Goal: Task Accomplishment & Management: Manage account settings

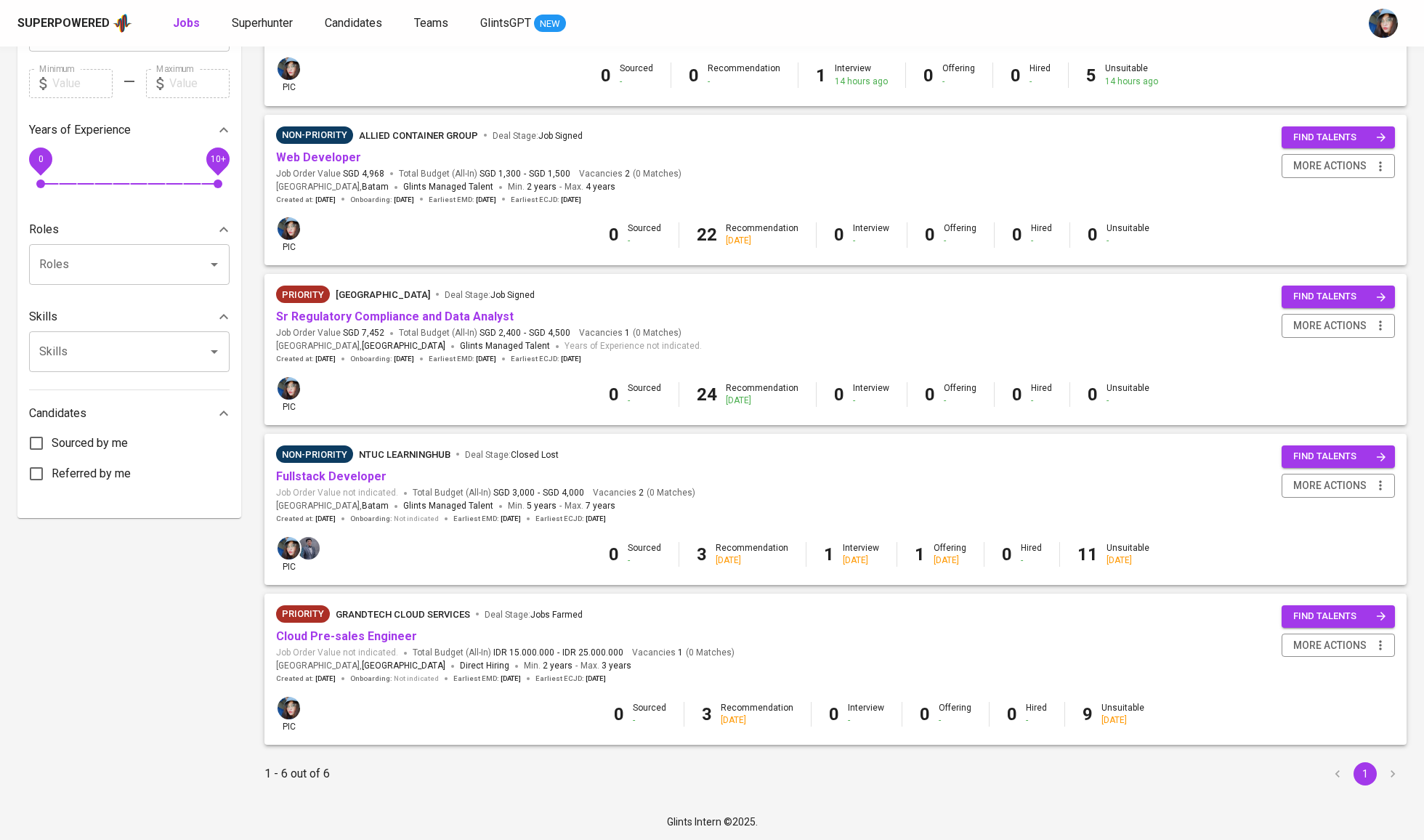
scroll to position [417, 0]
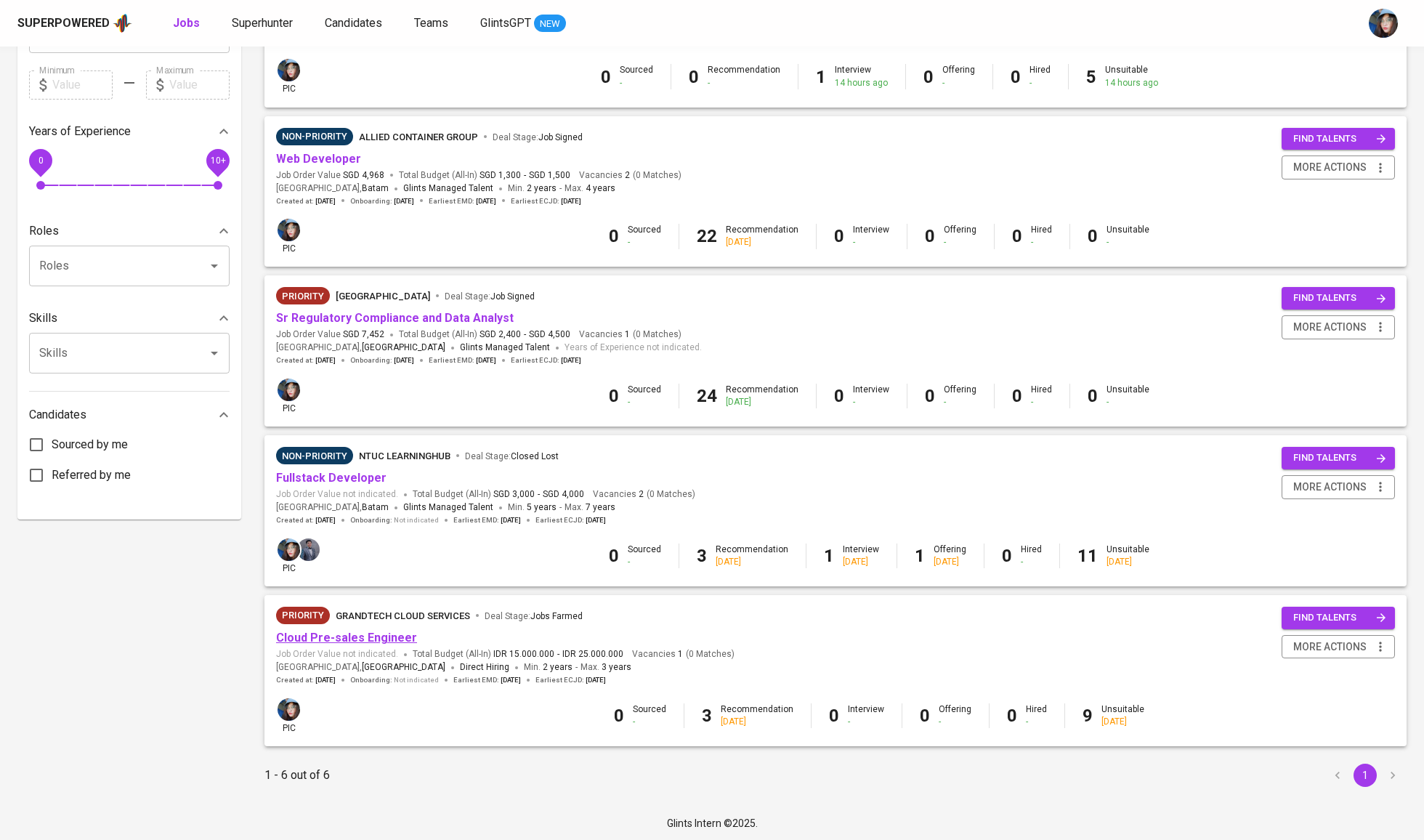
click at [348, 635] on link "Cloud Pre-sales Engineer" at bounding box center [346, 637] width 141 height 14
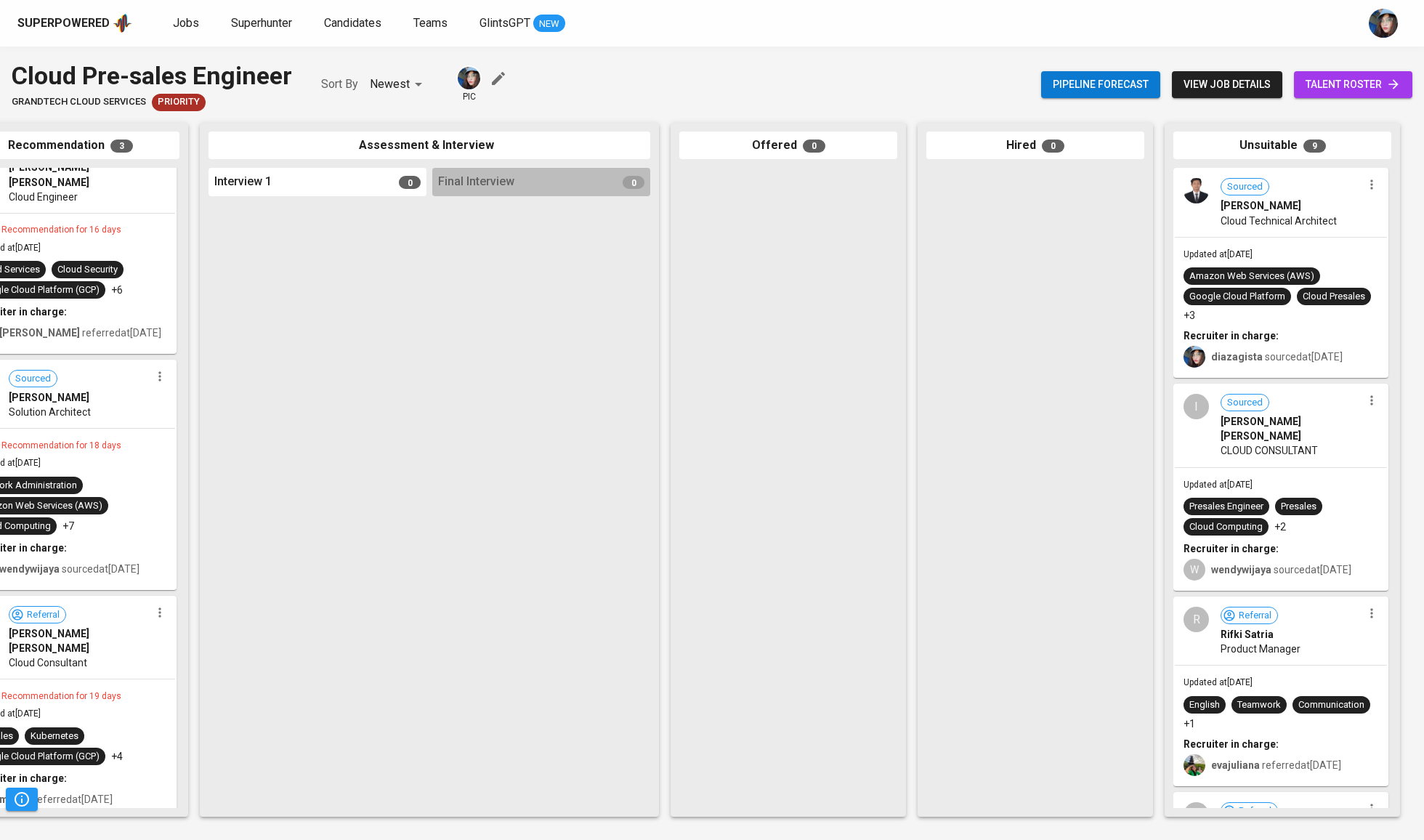
scroll to position [0, 305]
click at [1369, 93] on link "talent roster" at bounding box center [1352, 84] width 118 height 26
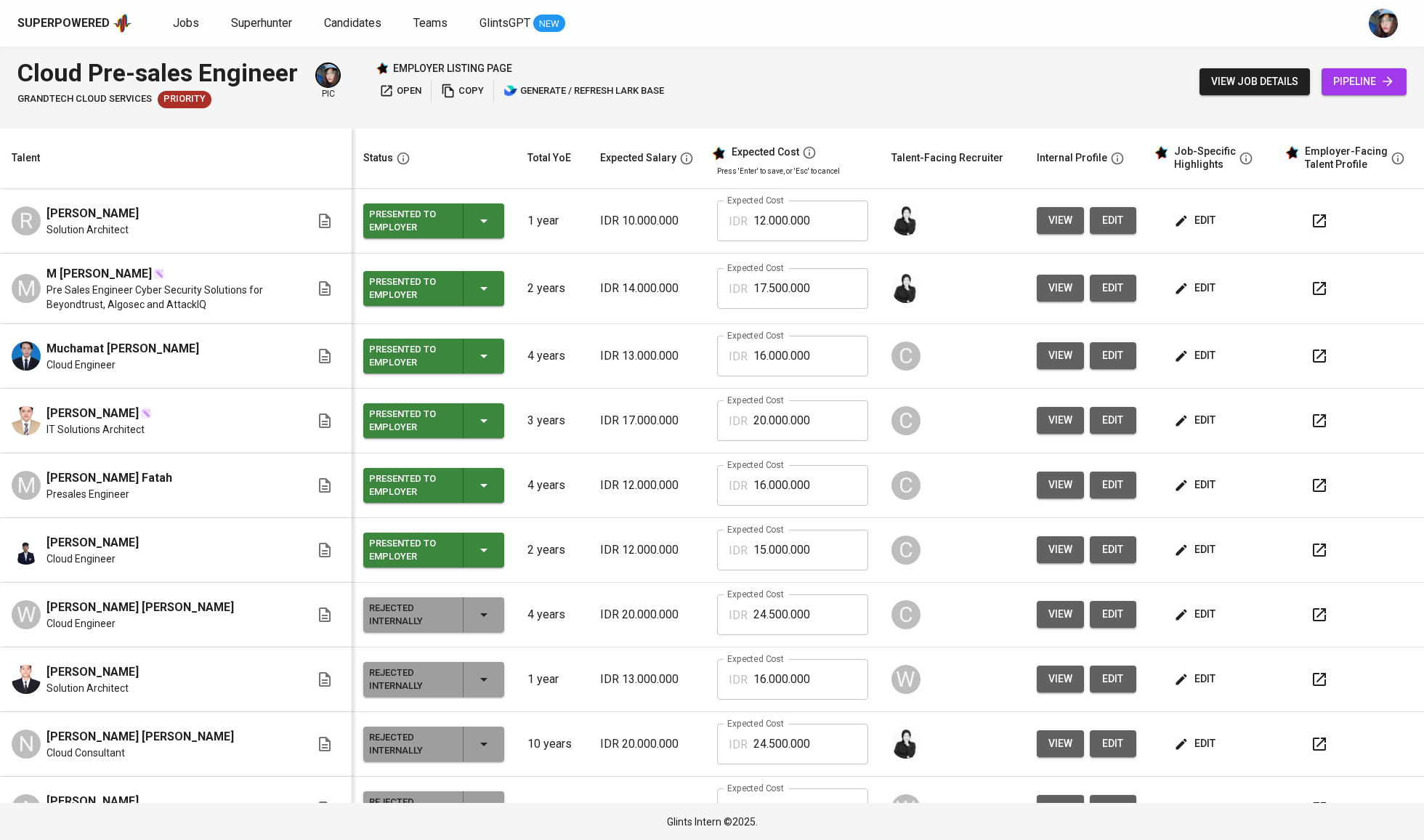
click at [143, 352] on span "Muchamat [PERSON_NAME]" at bounding box center [123, 348] width 153 height 17
click at [143, 250] on td "R [PERSON_NAME] Solution Architect" at bounding box center [176, 221] width 351 height 64
click at [1183, 553] on span "edit" at bounding box center [1196, 548] width 39 height 18
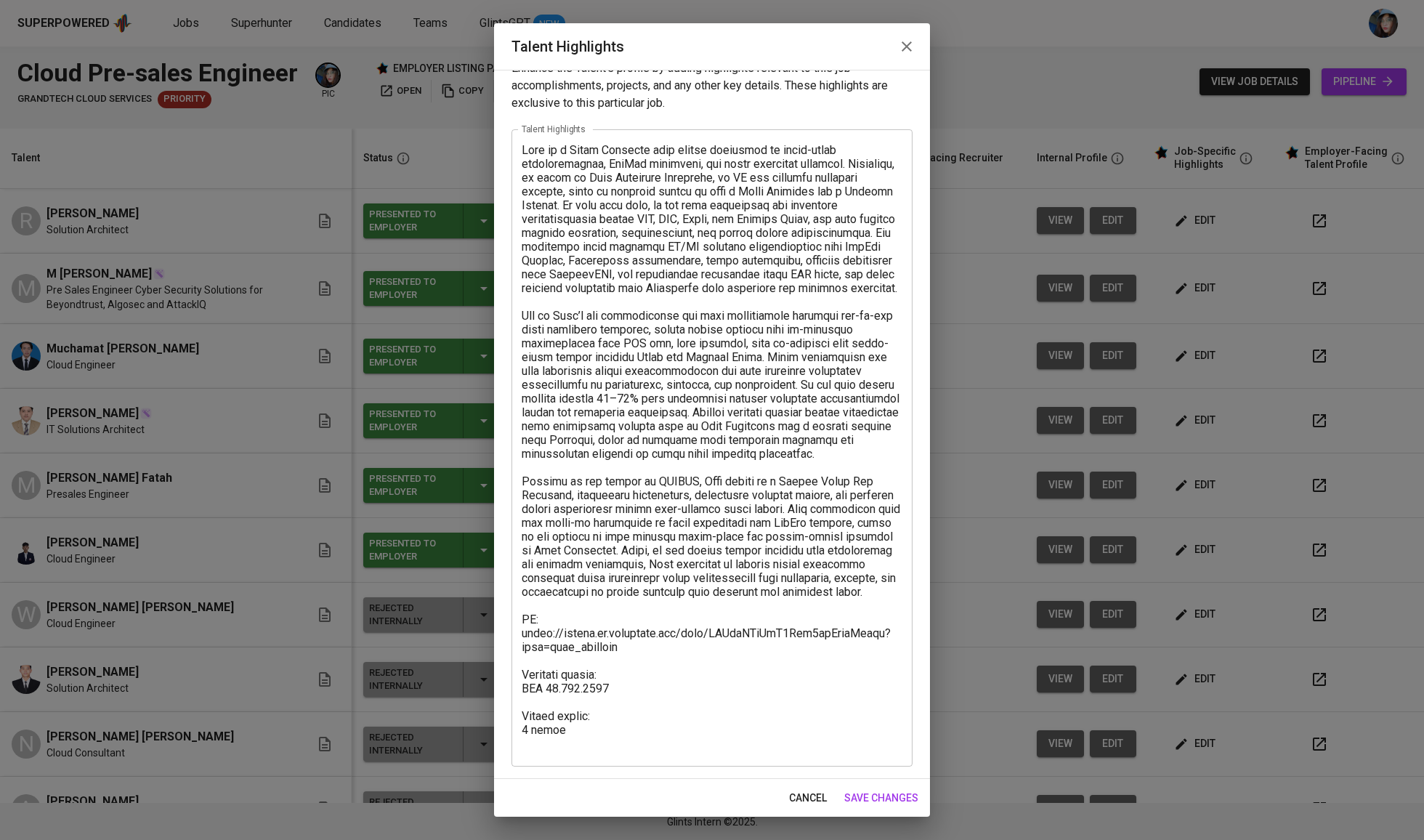
scroll to position [24, 0]
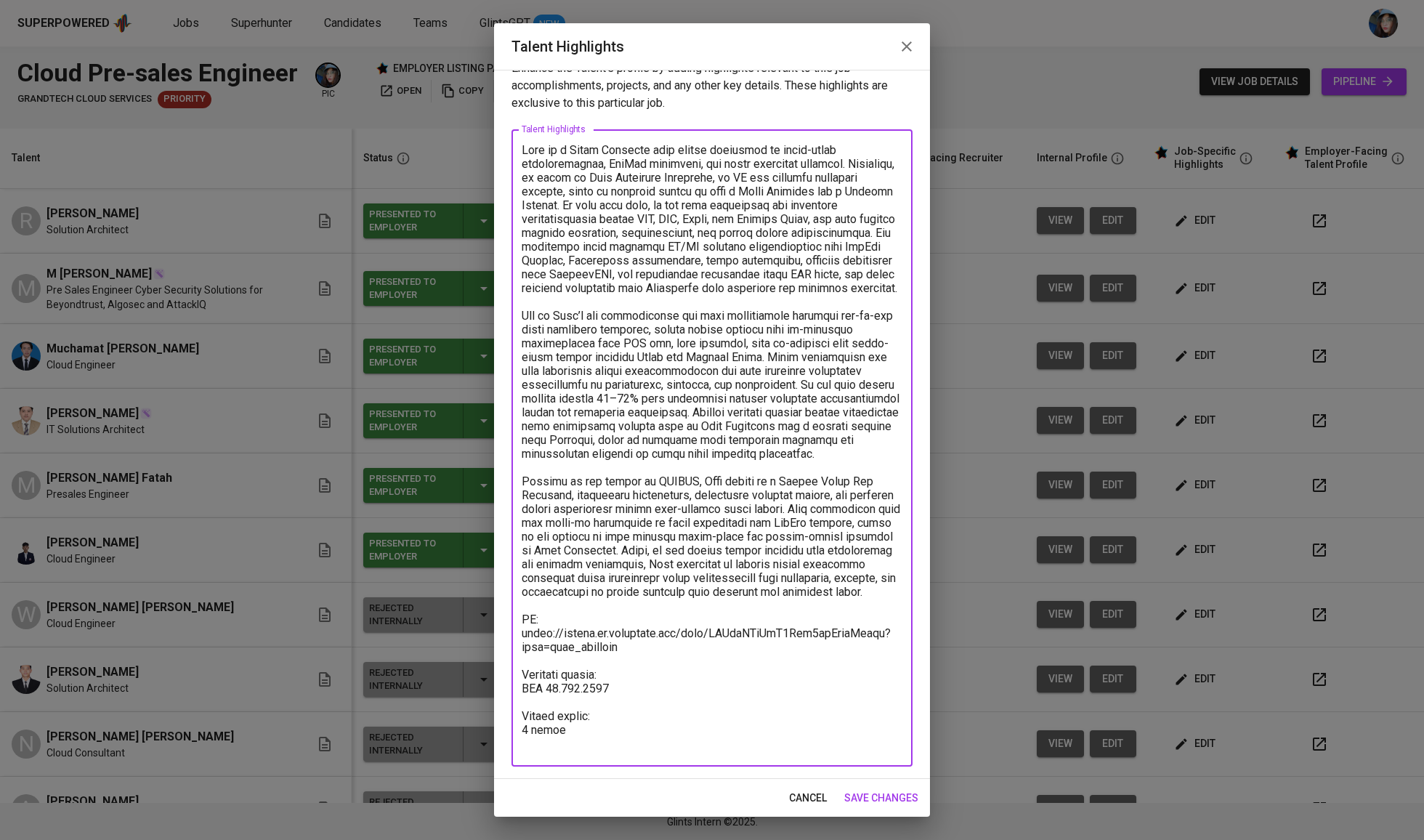
click at [655, 701] on textarea at bounding box center [711, 448] width 381 height 610
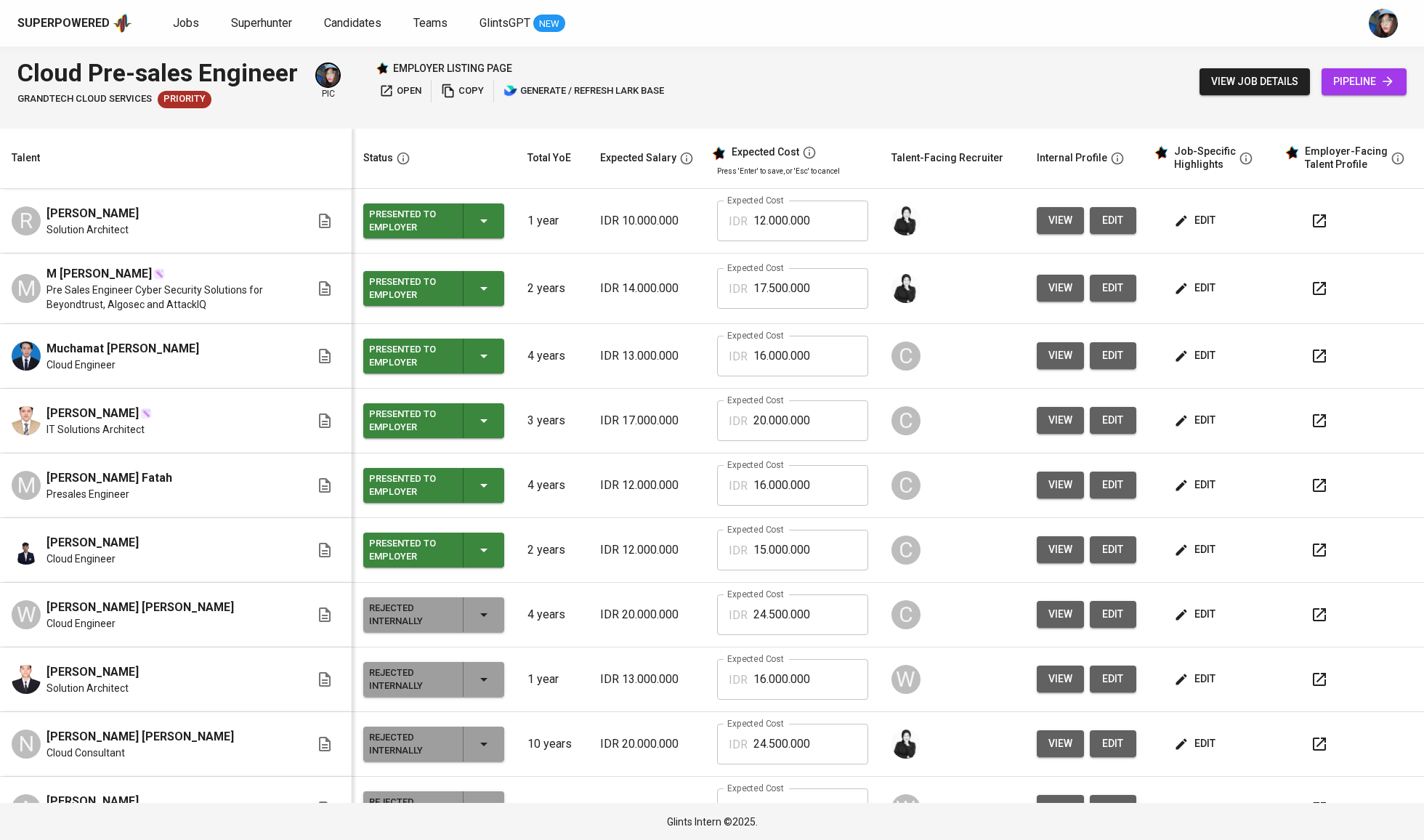
click at [1037, 550] on button "view" at bounding box center [1060, 549] width 47 height 26
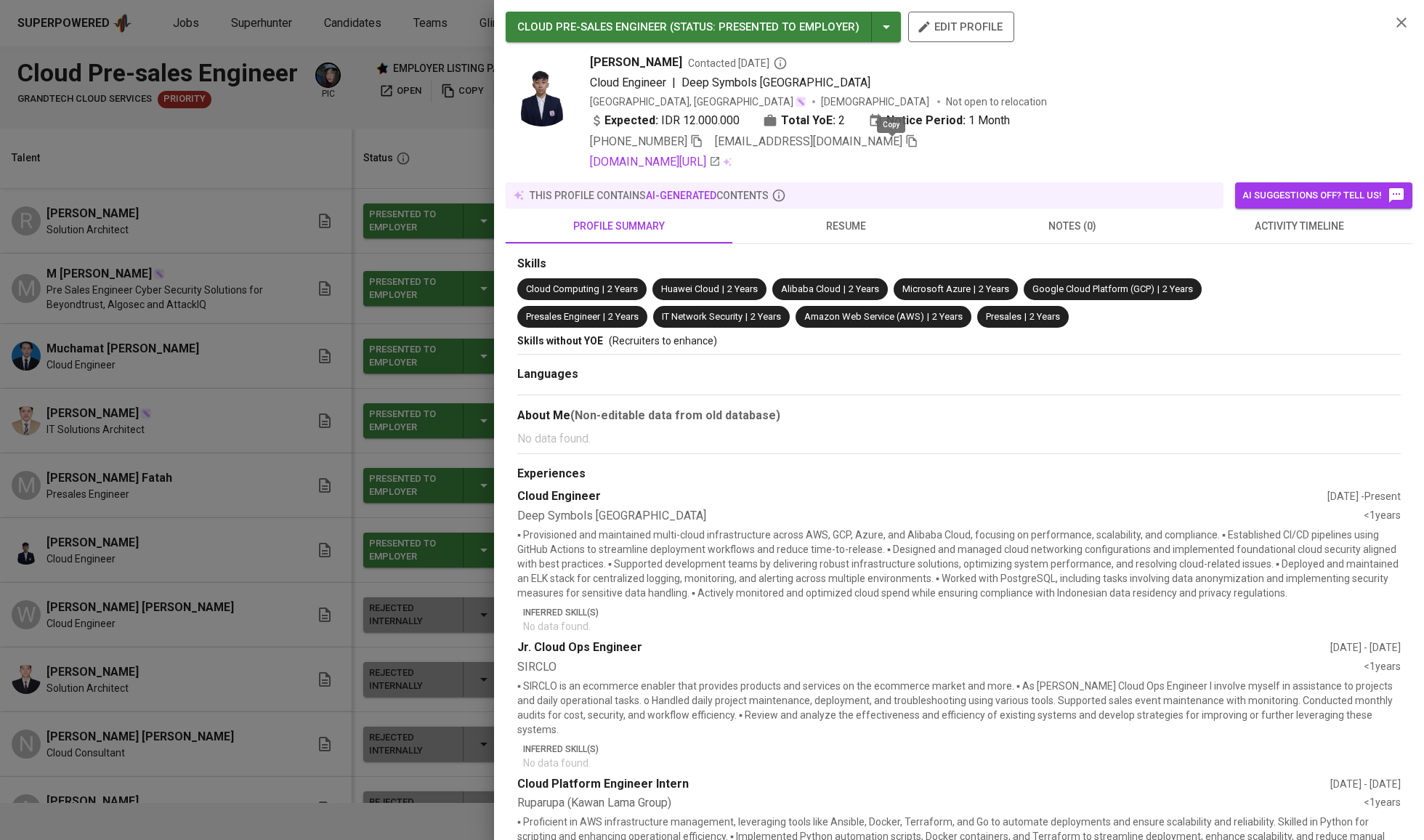
click at [907, 146] on icon "button" at bounding box center [911, 141] width 10 height 12
click at [702, 146] on icon "button" at bounding box center [697, 141] width 10 height 12
drag, startPoint x: 585, startPoint y: 68, endPoint x: 666, endPoint y: 68, distance: 81.0
click at [666, 68] on div "[PERSON_NAME] Contacted [DATE] Cloud Engineer | Deep Symbols [GEOGRAPHIC_DATA] …" at bounding box center [942, 112] width 873 height 117
copy span "[PERSON_NAME]"
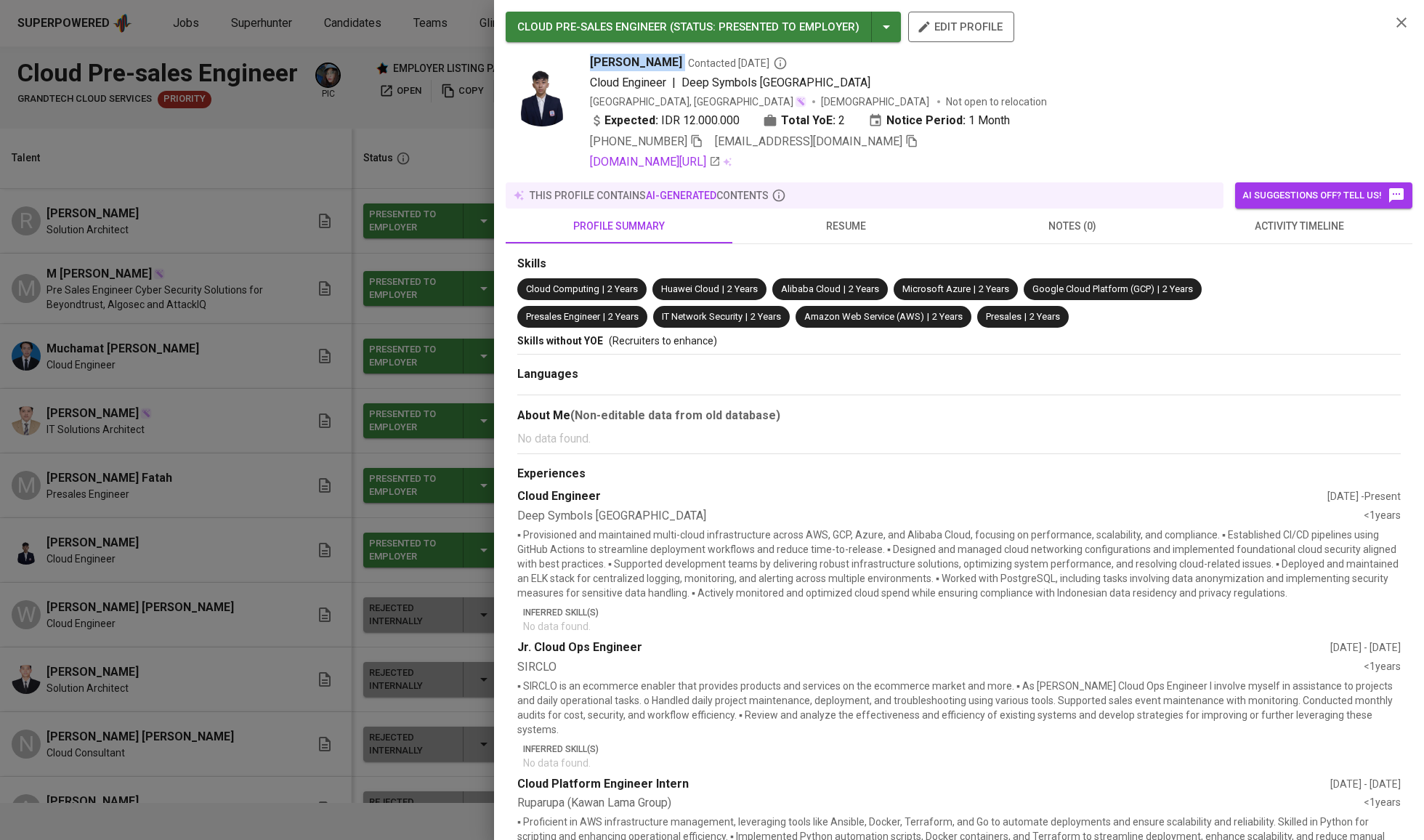
click at [421, 96] on div at bounding box center [712, 420] width 1424 height 840
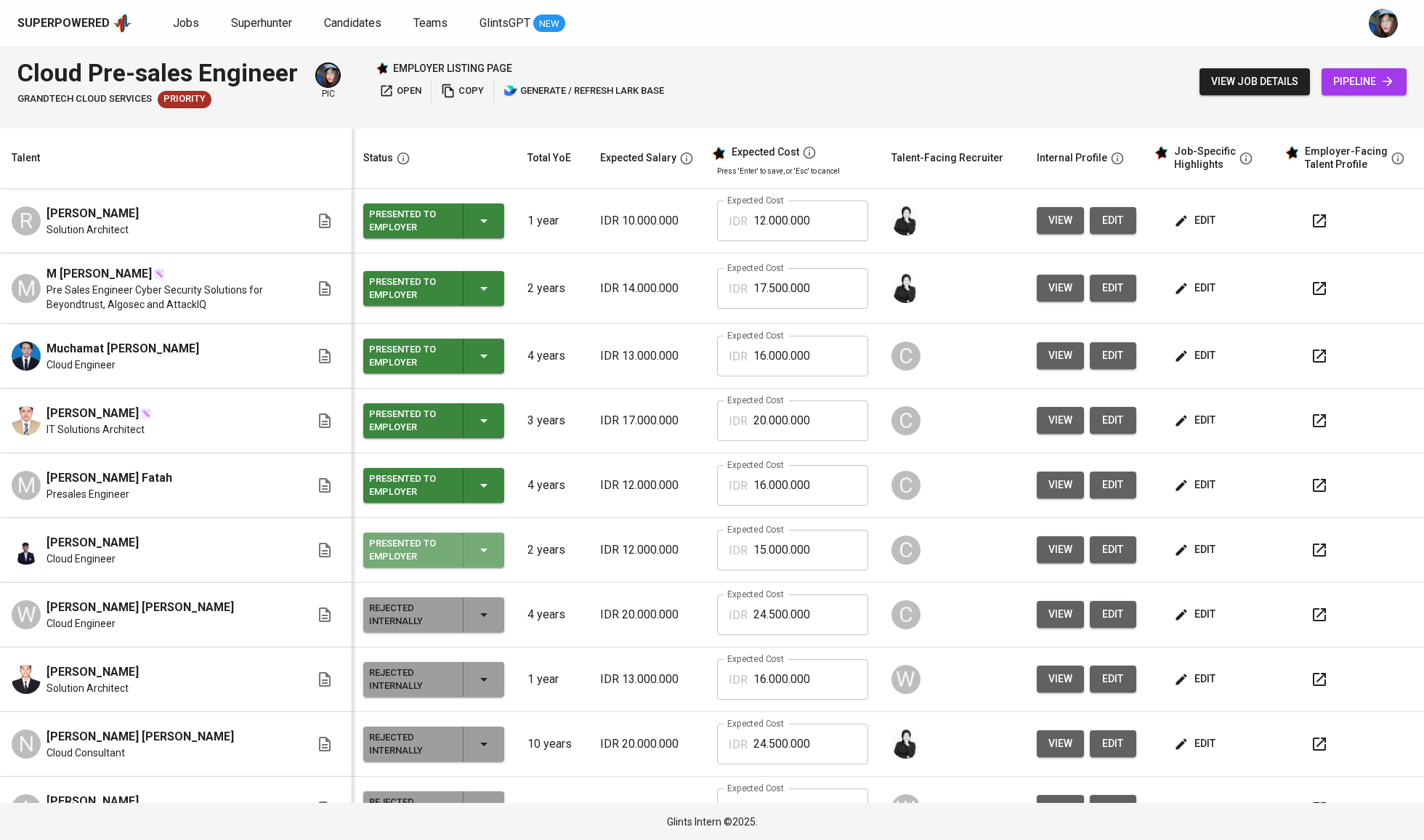
click at [483, 546] on icon "button" at bounding box center [483, 549] width 17 height 17
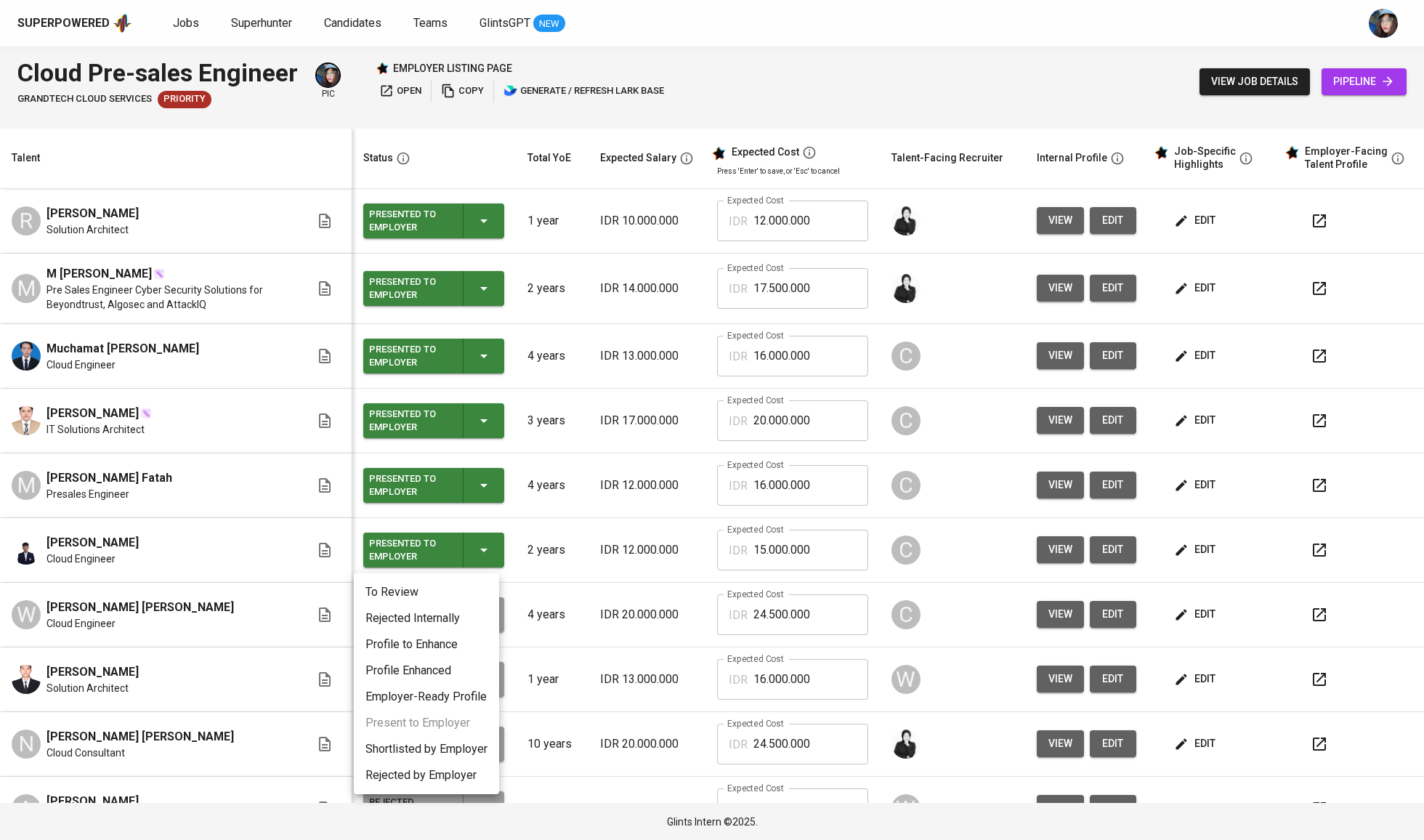
click at [436, 742] on li "Shortlisted by Employer" at bounding box center [427, 748] width 145 height 26
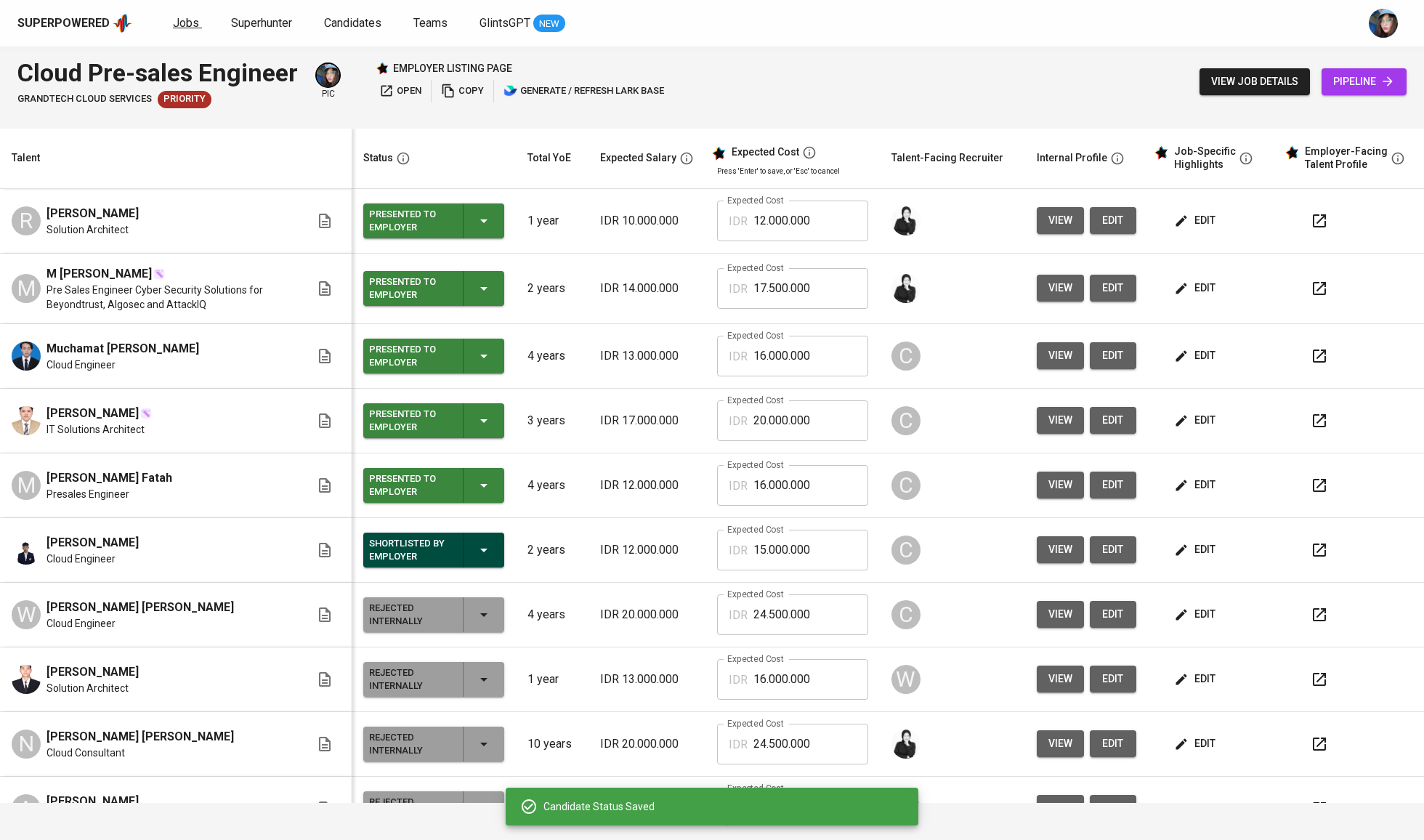
click at [183, 27] on span "Jobs" at bounding box center [186, 23] width 26 height 14
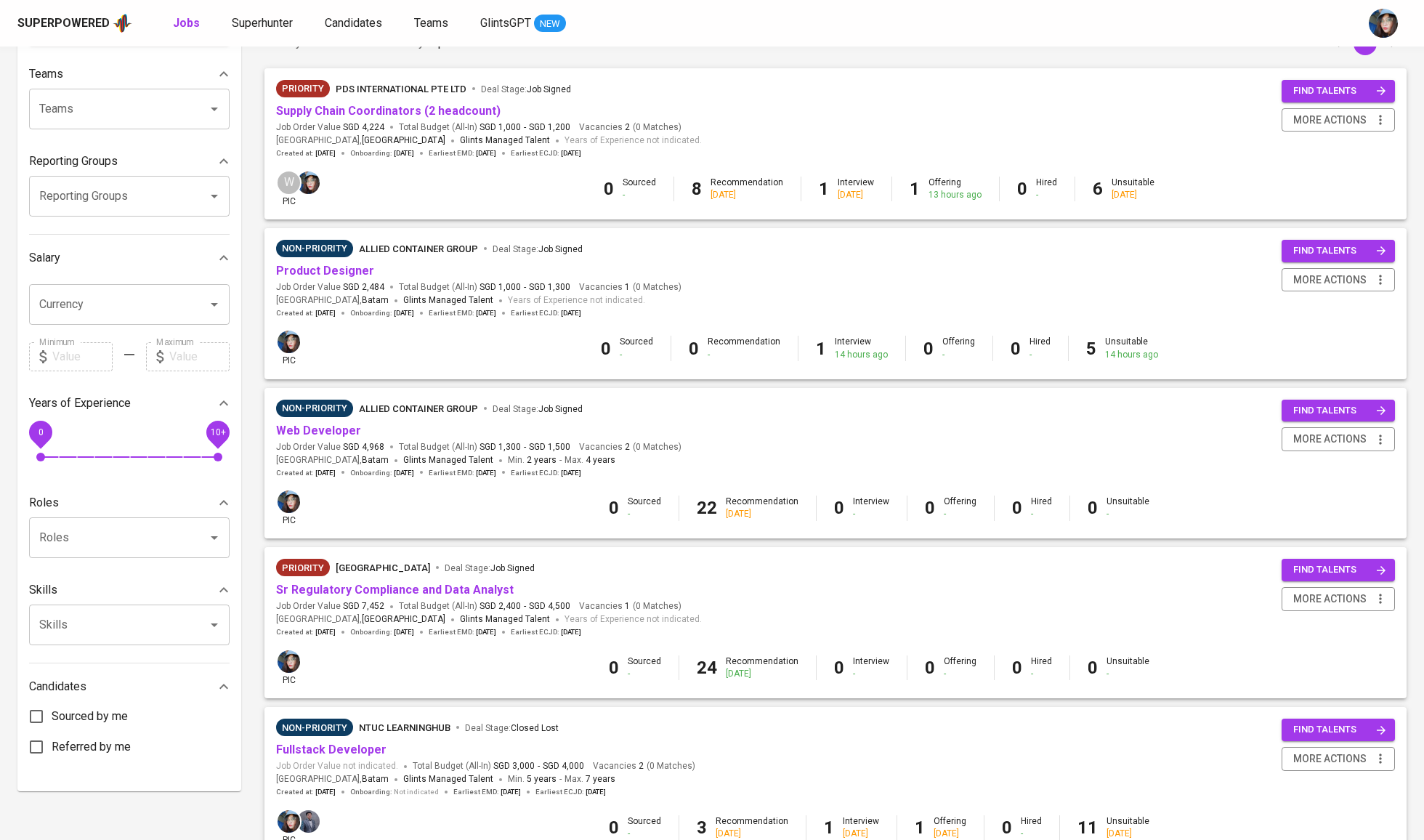
scroll to position [152, 0]
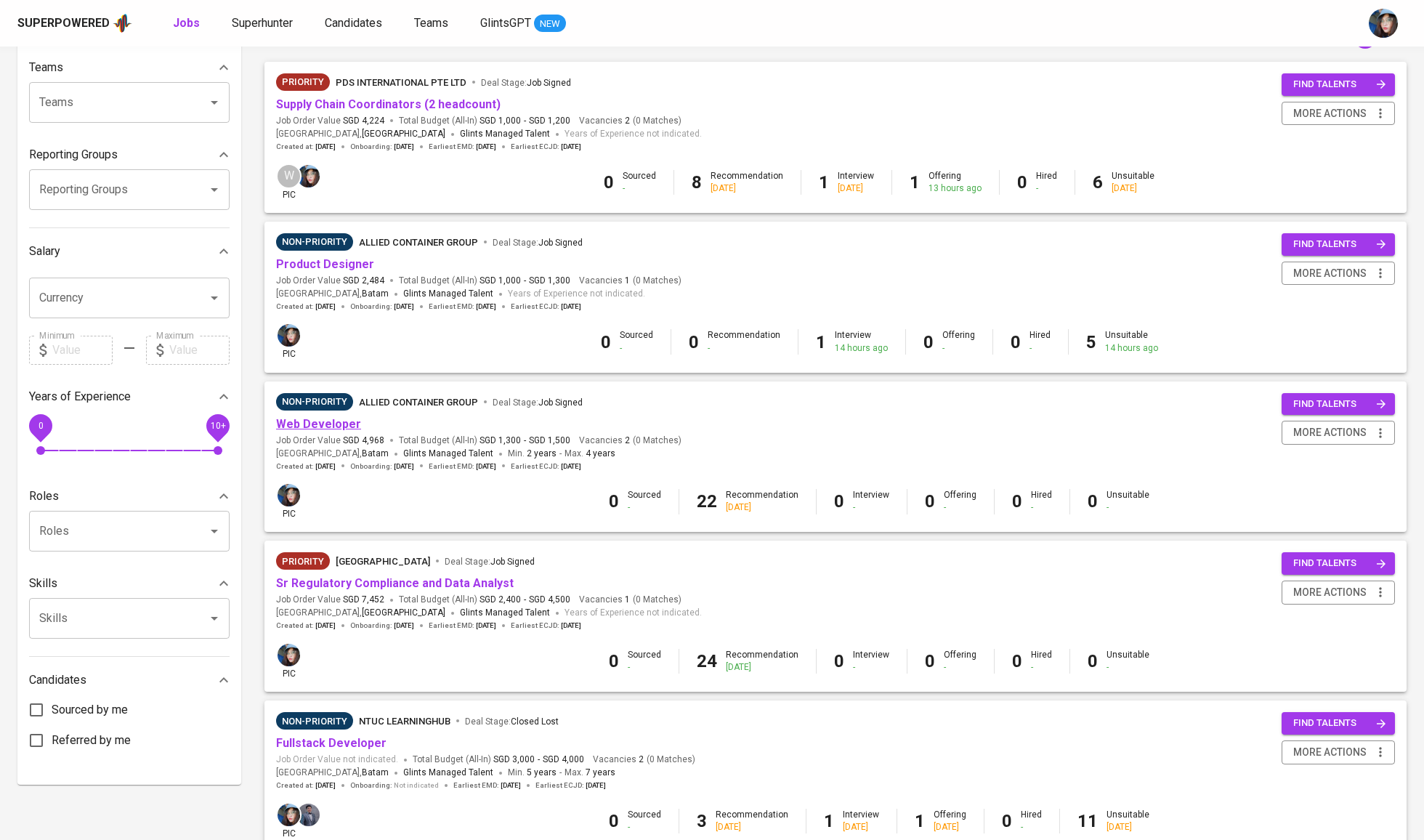
click at [341, 417] on link "Web Developer" at bounding box center [318, 424] width 85 height 14
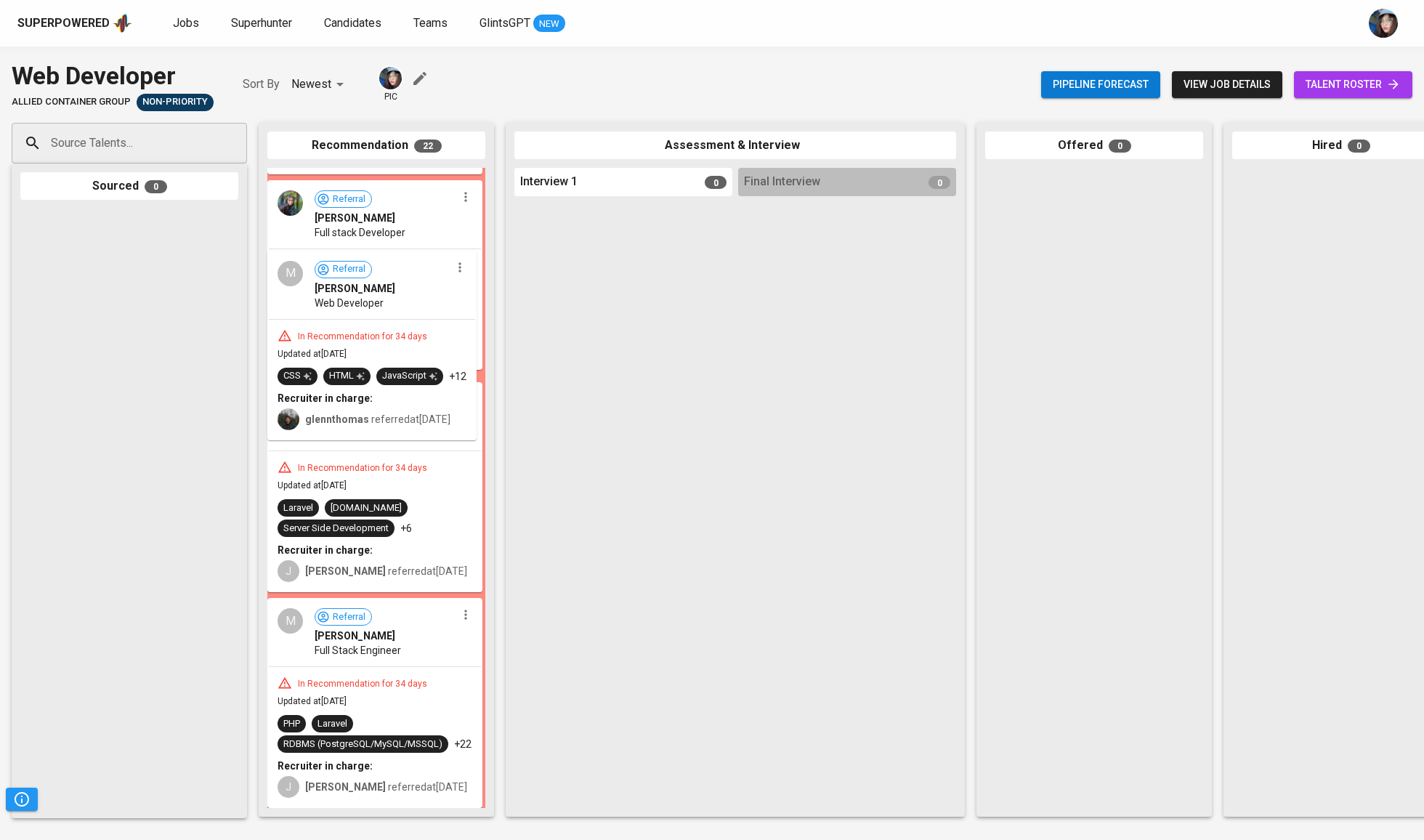
scroll to position [3498, 0]
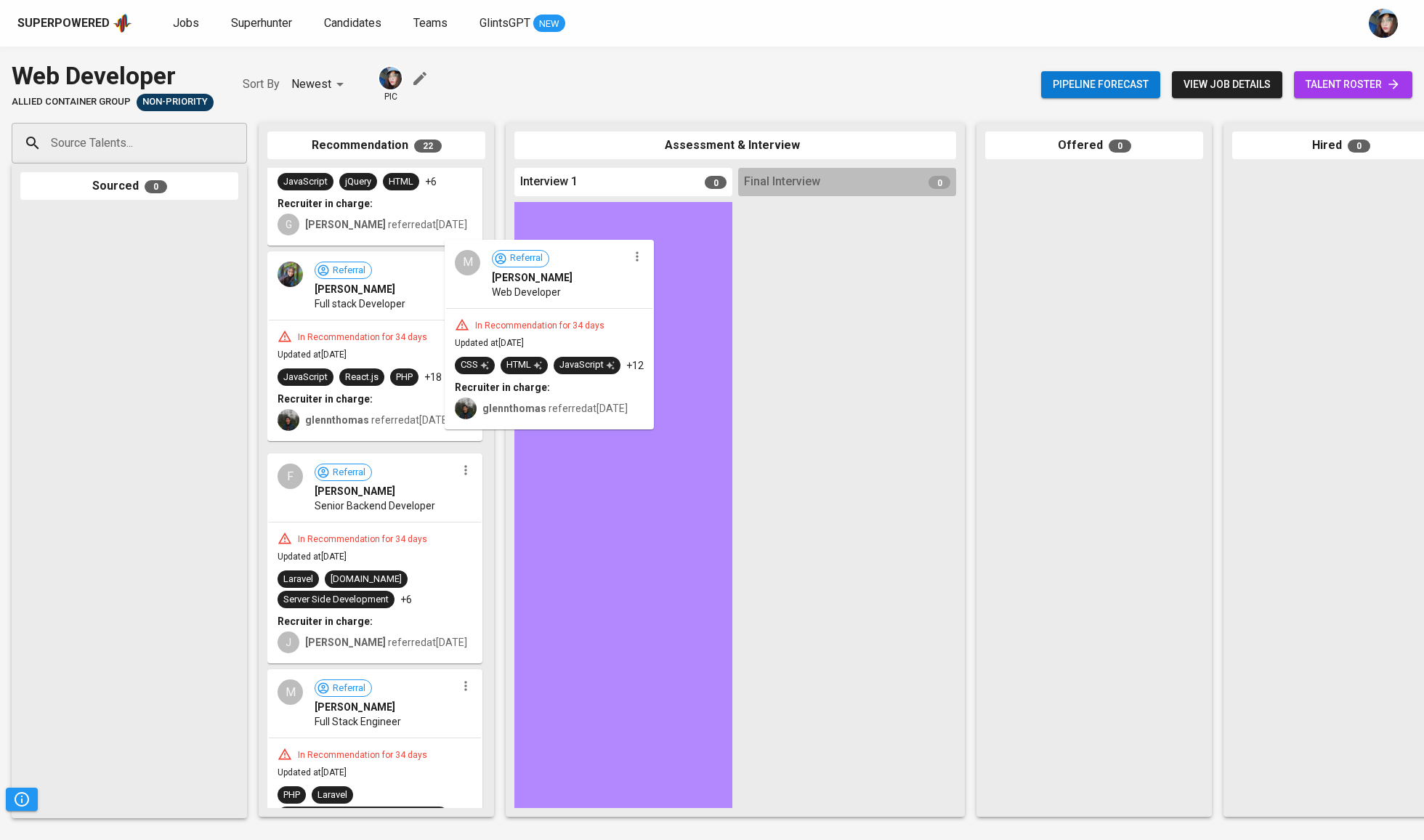
drag, startPoint x: 359, startPoint y: 266, endPoint x: 544, endPoint y: 257, distance: 185.2
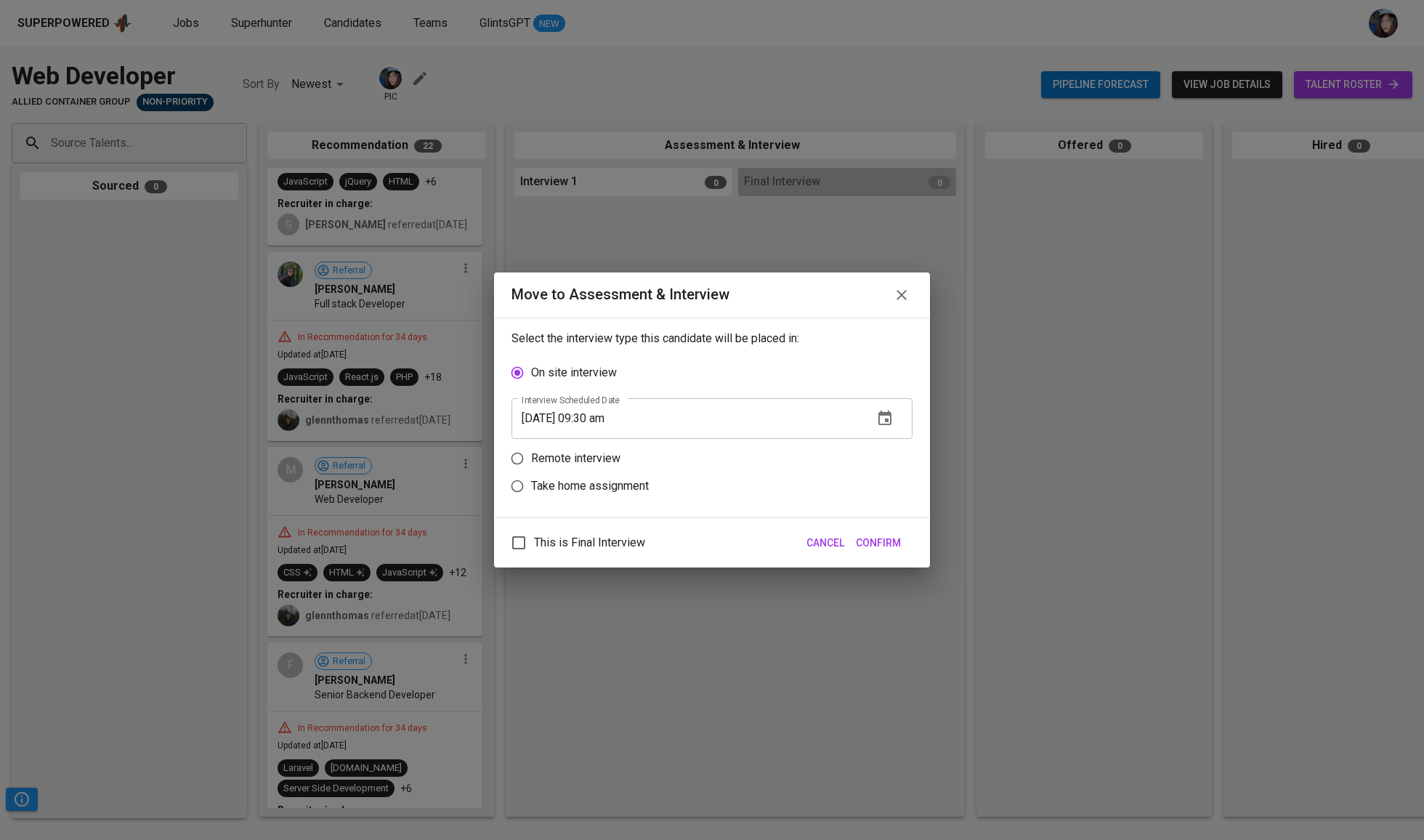
click at [585, 464] on p "Remote interview" at bounding box center [575, 458] width 90 height 17
click at [531, 464] on input "Remote interview" at bounding box center [517, 458] width 27 height 27
radio input "true"
click at [591, 447] on input "[DATE] 09:30 am" at bounding box center [687, 445] width 350 height 41
type input "[DATE] 08:31 am"
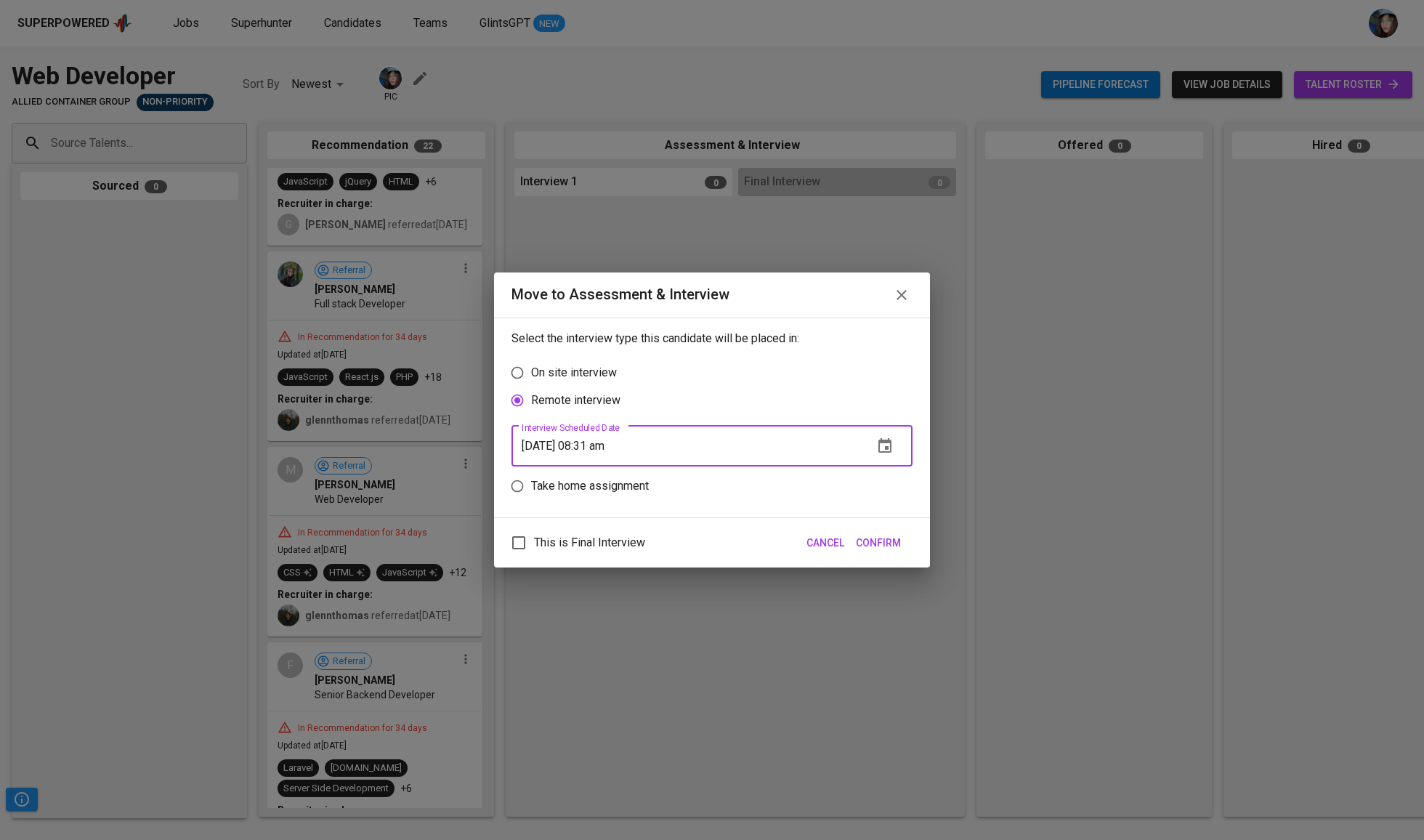
click at [895, 552] on span "Confirm" at bounding box center [878, 543] width 45 height 18
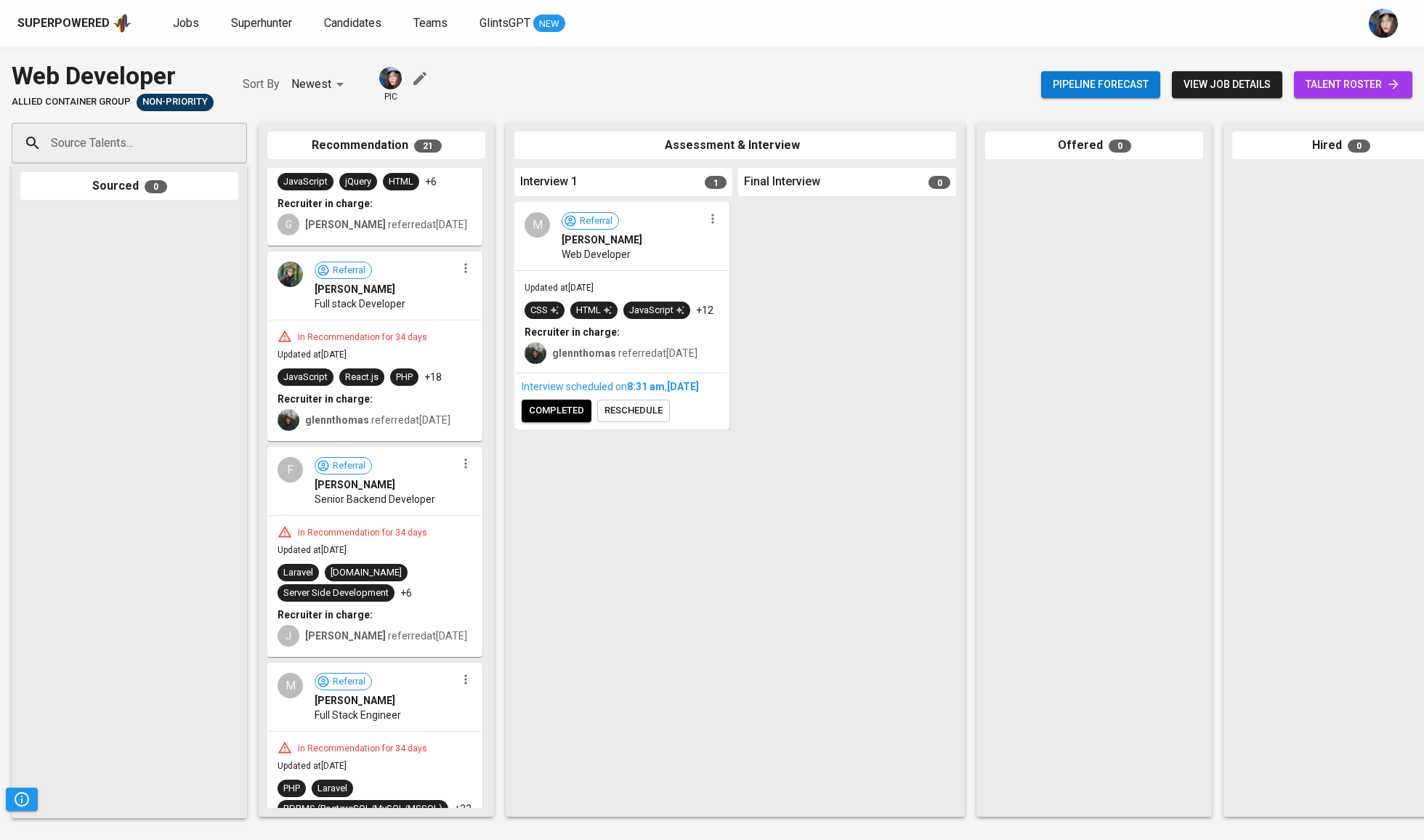
click at [582, 419] on span "completed" at bounding box center [556, 411] width 55 height 17
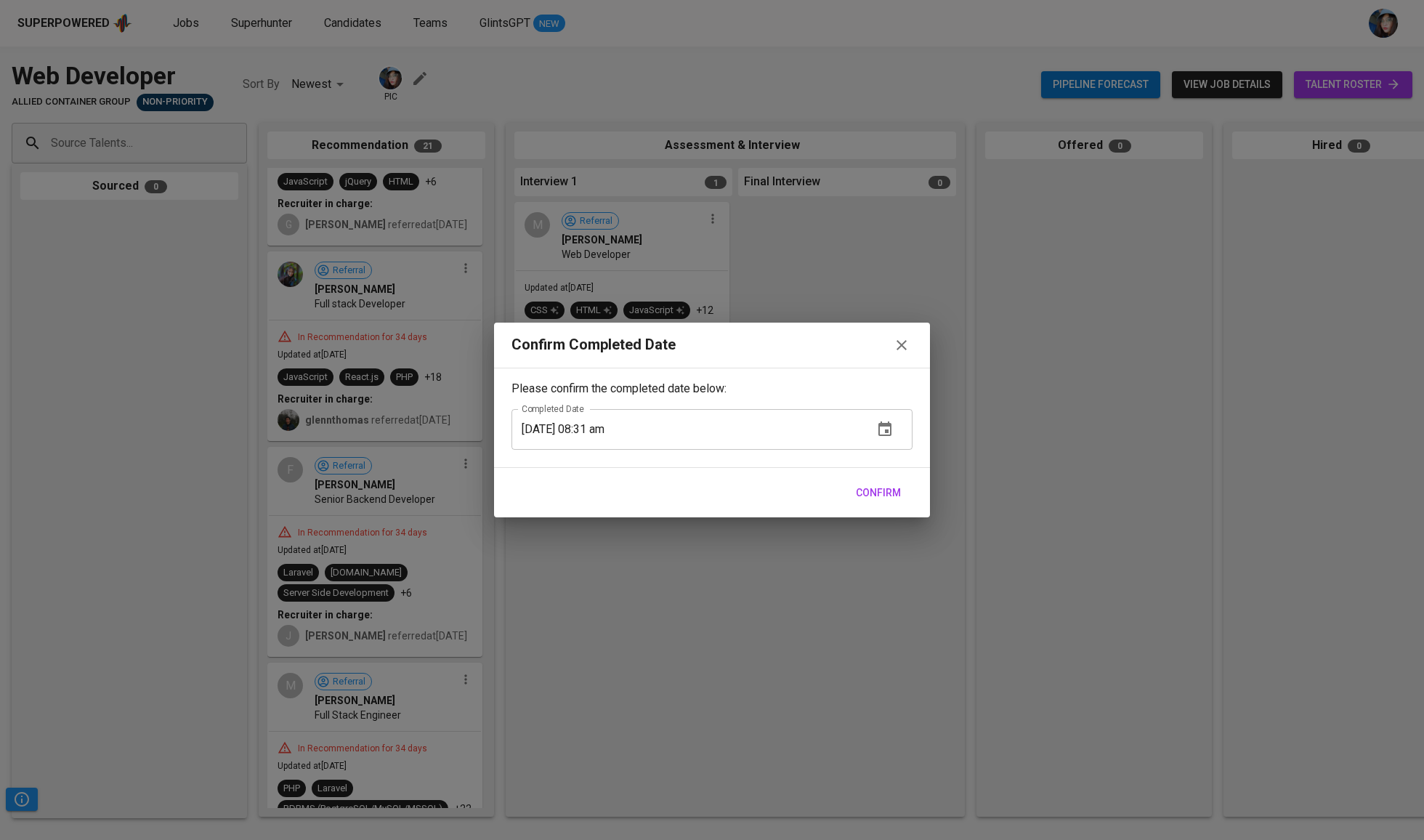
click at [890, 495] on span "Confirm" at bounding box center [878, 492] width 45 height 18
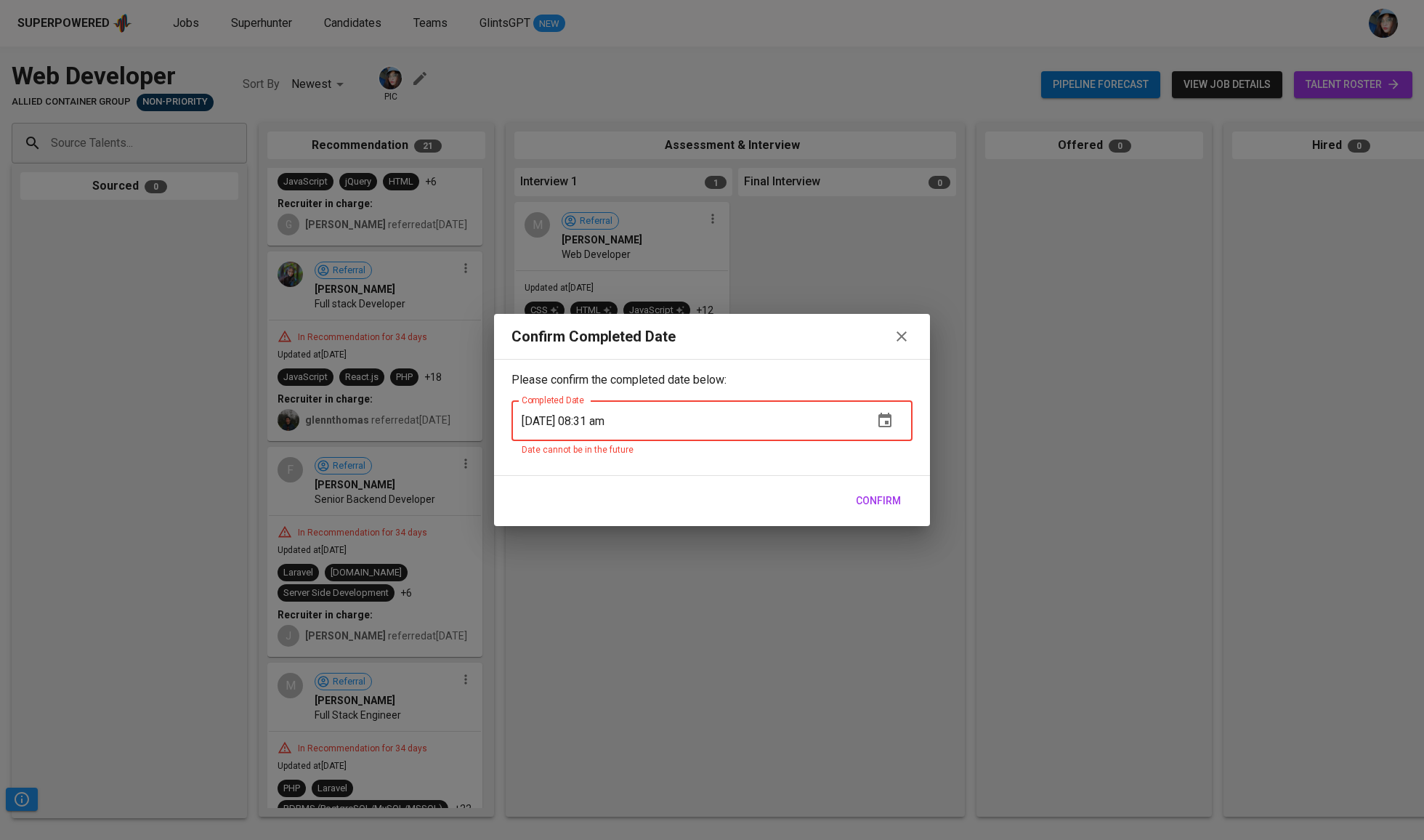
click at [895, 337] on icon "button" at bounding box center [902, 336] width 17 height 17
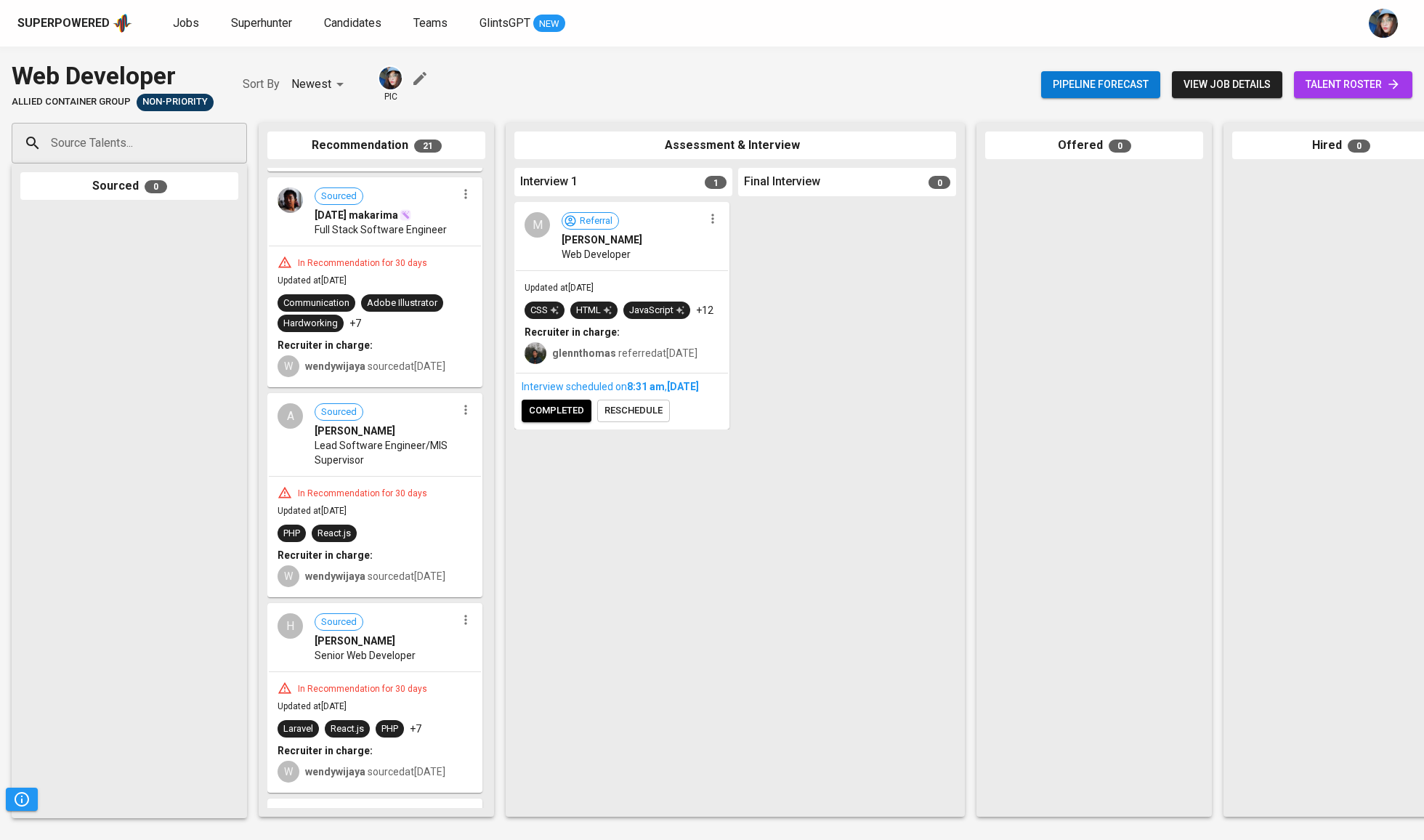
scroll to position [820, 0]
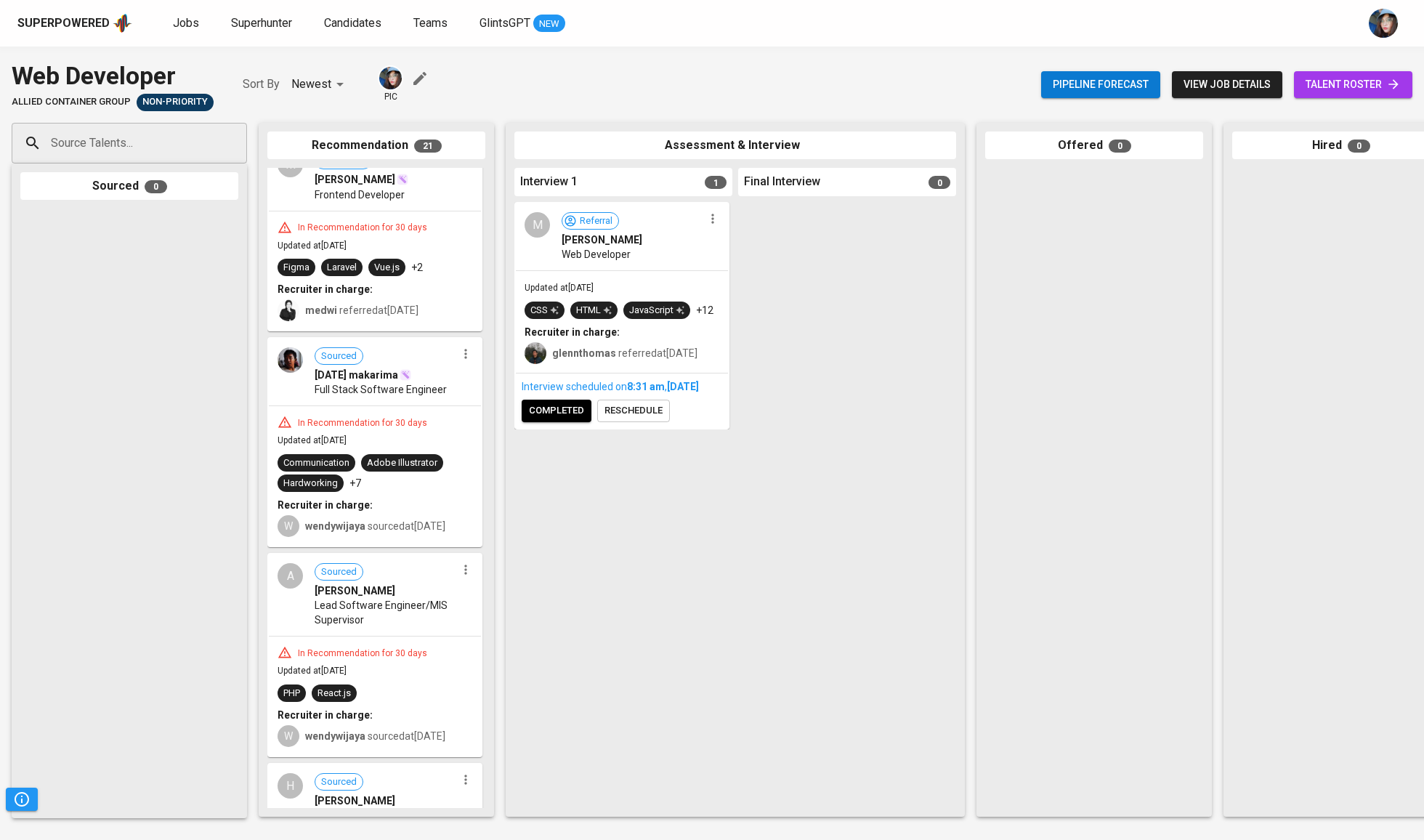
click at [1370, 81] on span "talent roster" at bounding box center [1353, 84] width 95 height 18
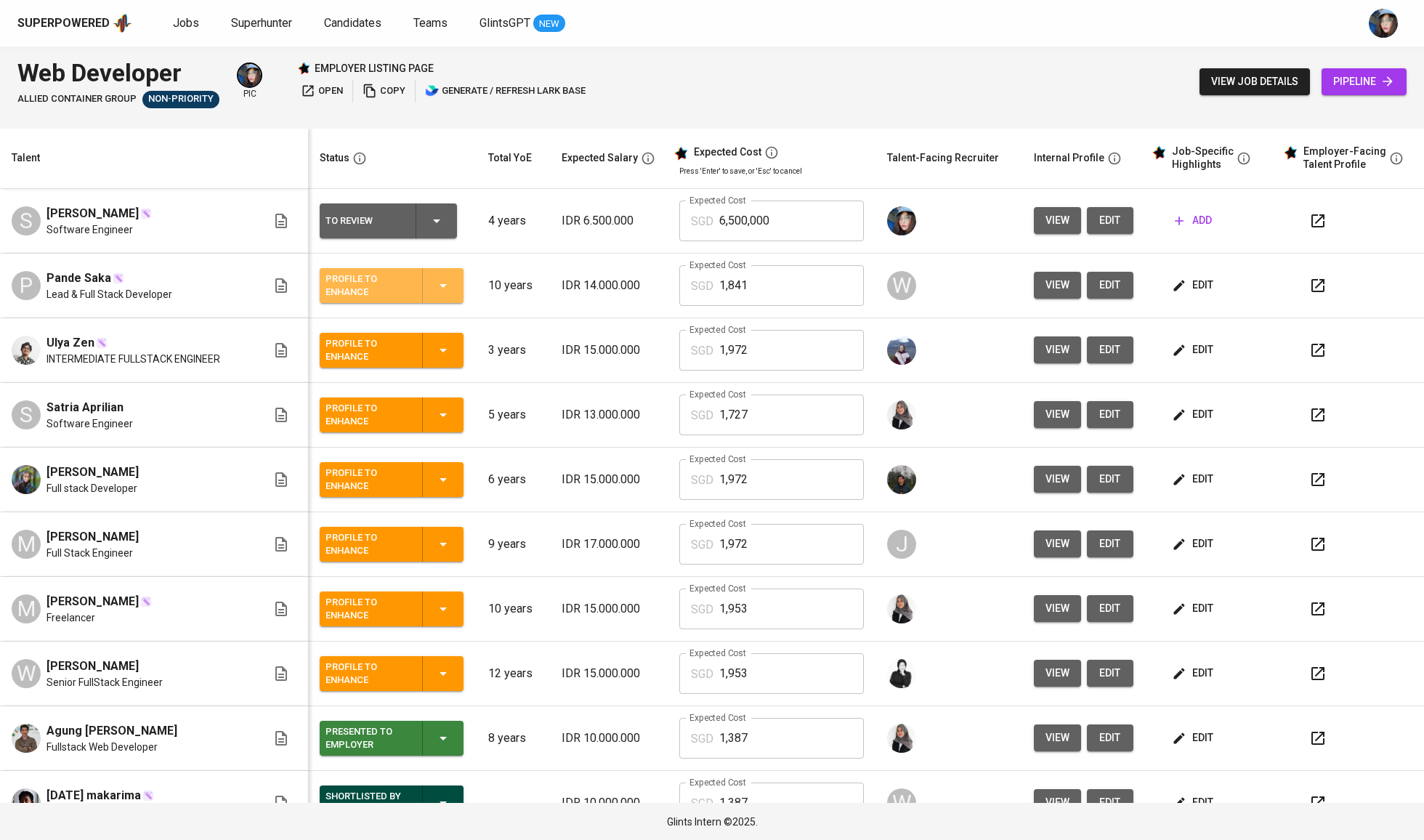
click at [437, 294] on icon "button" at bounding box center [443, 285] width 17 height 17
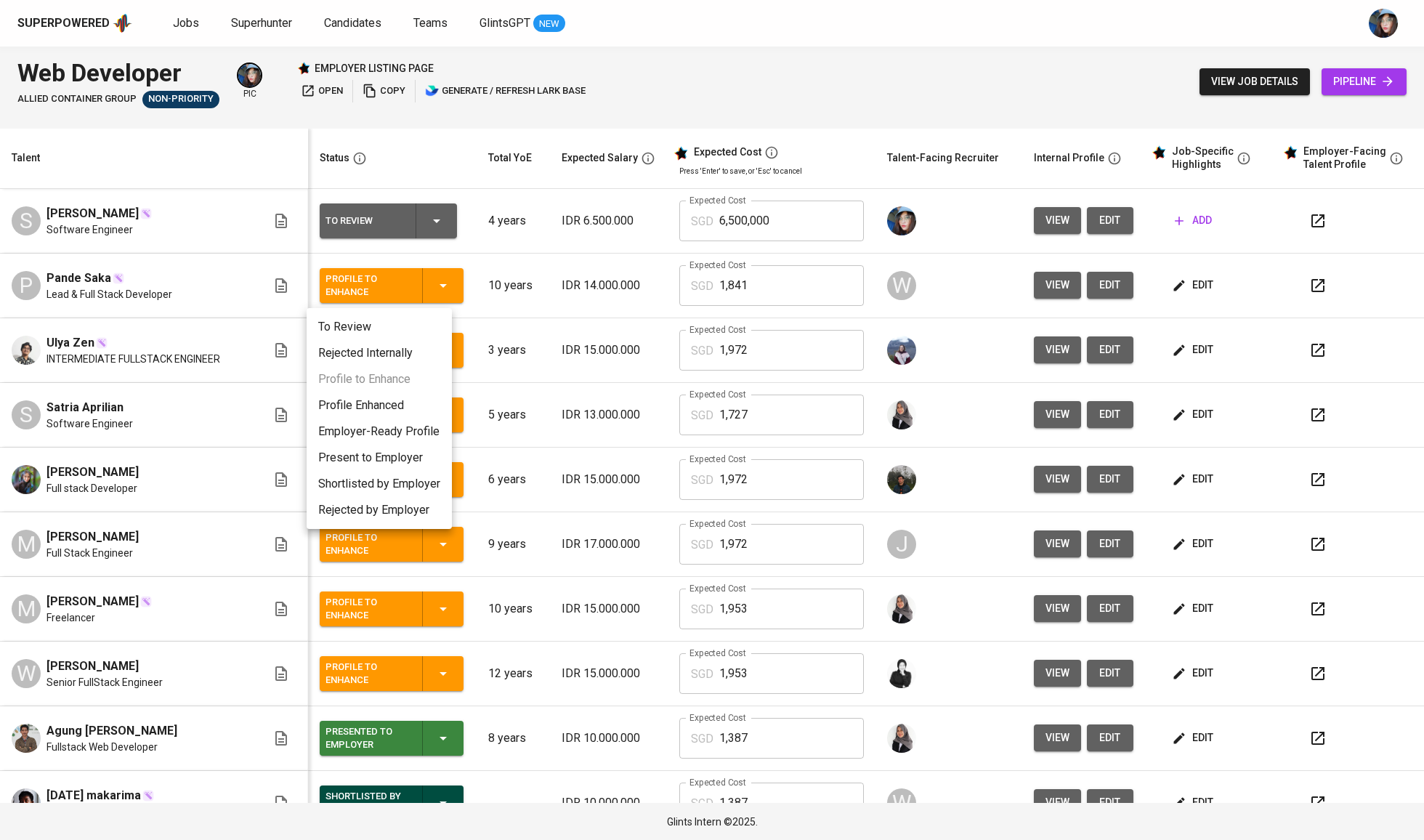
click at [602, 464] on div at bounding box center [712, 420] width 1424 height 840
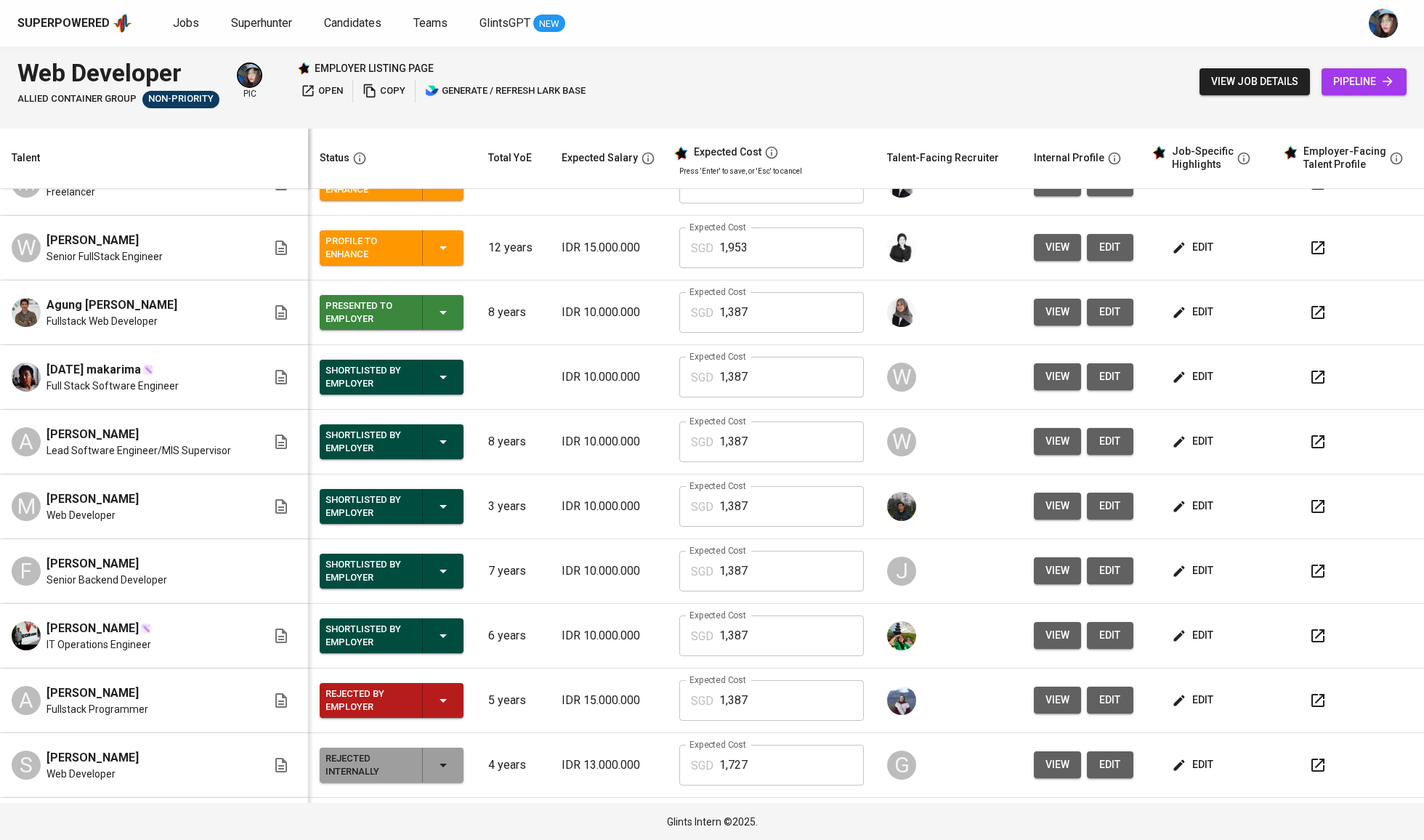
scroll to position [442, 0]
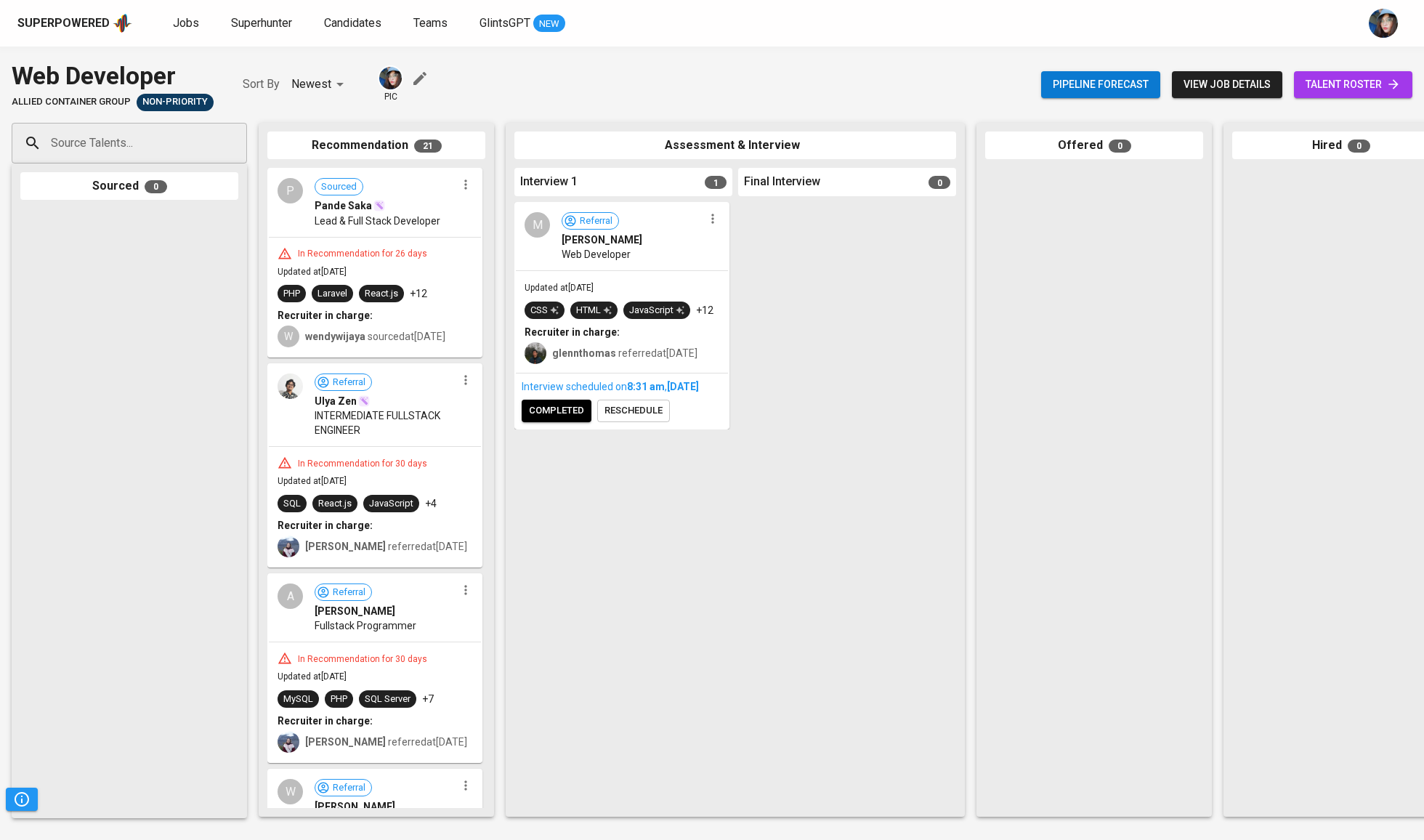
click at [535, 410] on div "Interview scheduled on 8:31 AM [DATE] completed reschedule" at bounding box center [621, 401] width 212 height 55
click at [556, 419] on span "completed" at bounding box center [556, 411] width 55 height 17
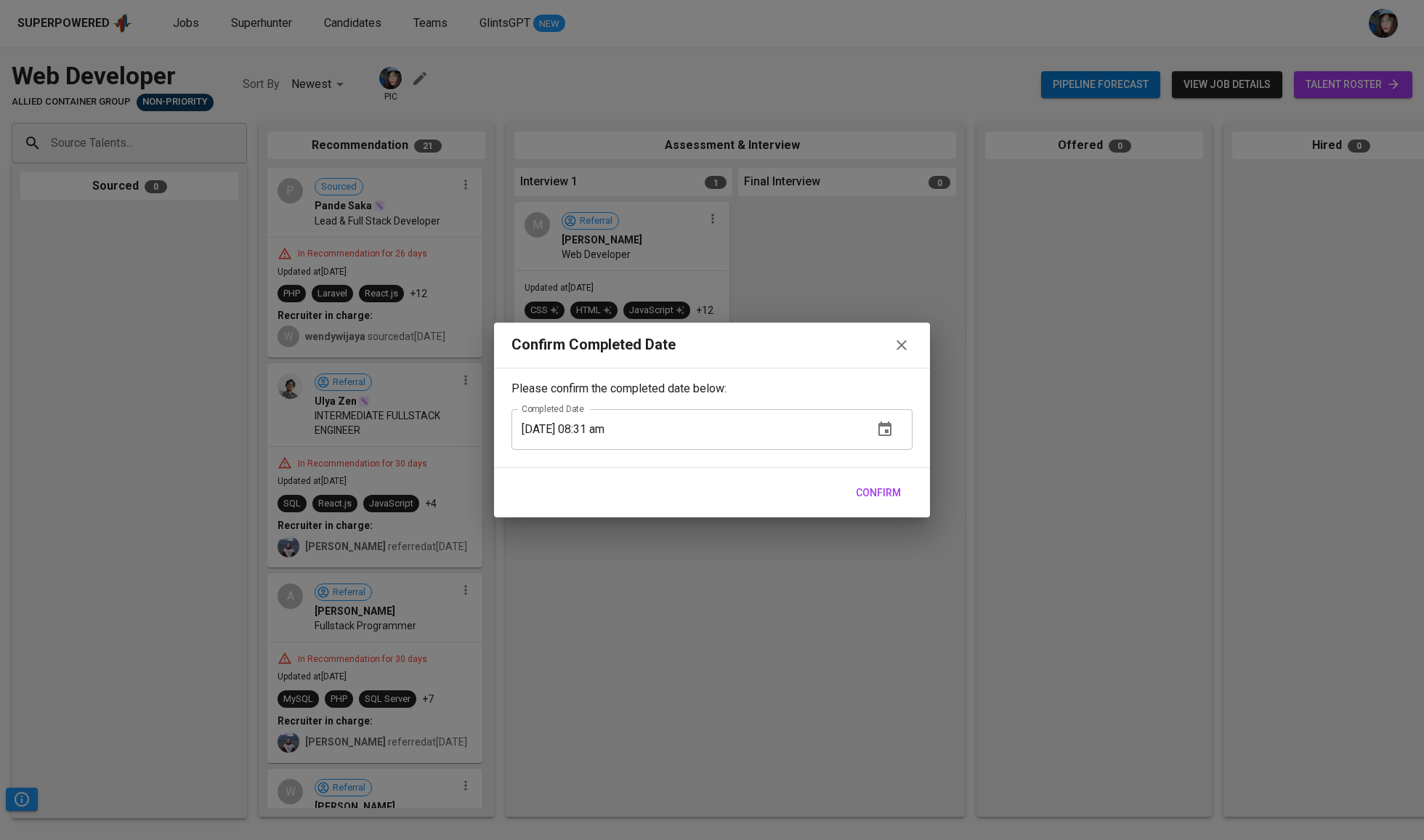
click at [873, 502] on span "Confirm" at bounding box center [878, 492] width 45 height 18
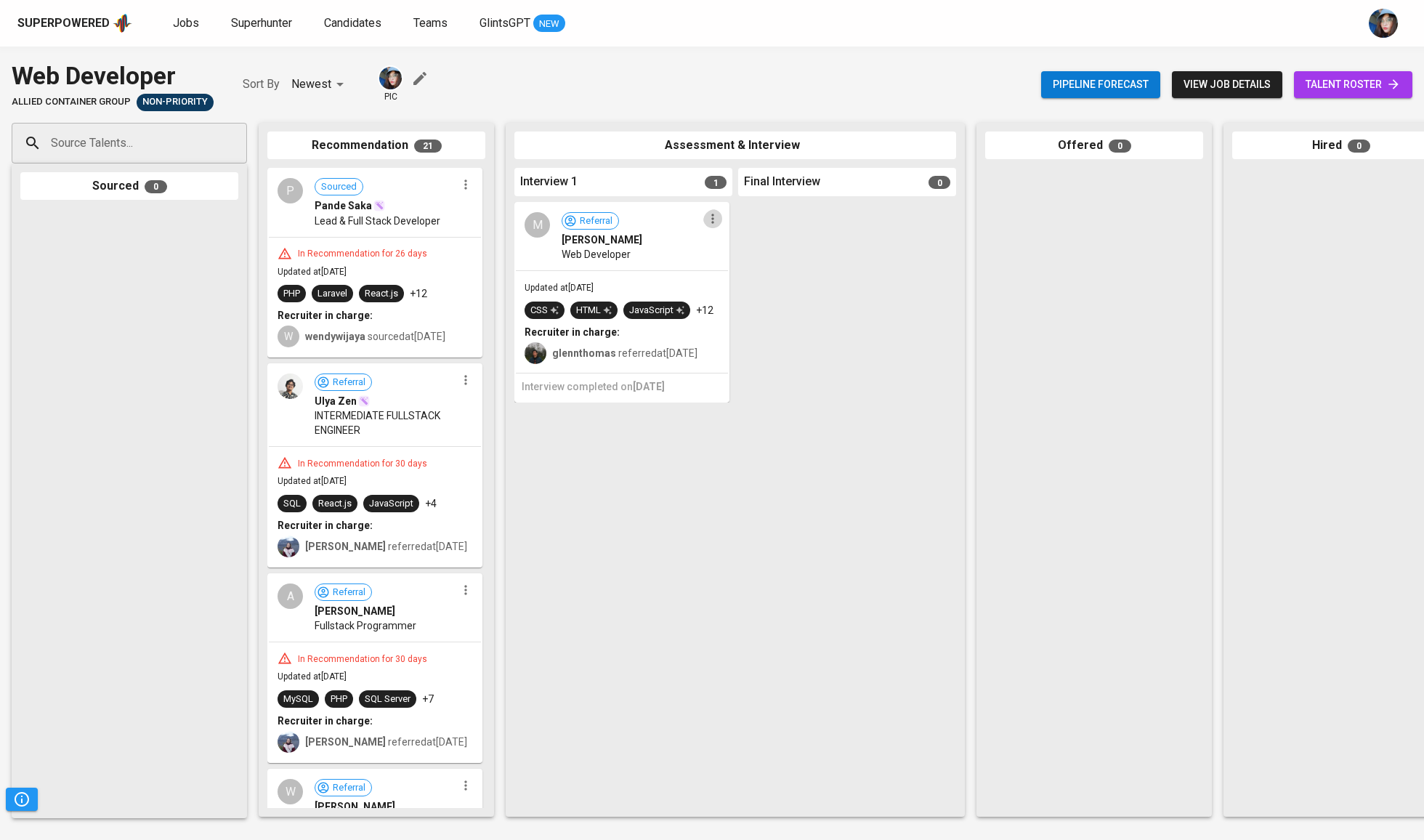
click at [720, 225] on icon "button" at bounding box center [712, 218] width 14 height 14
click at [769, 244] on li "Proceed to next interview" at bounding box center [763, 248] width 131 height 22
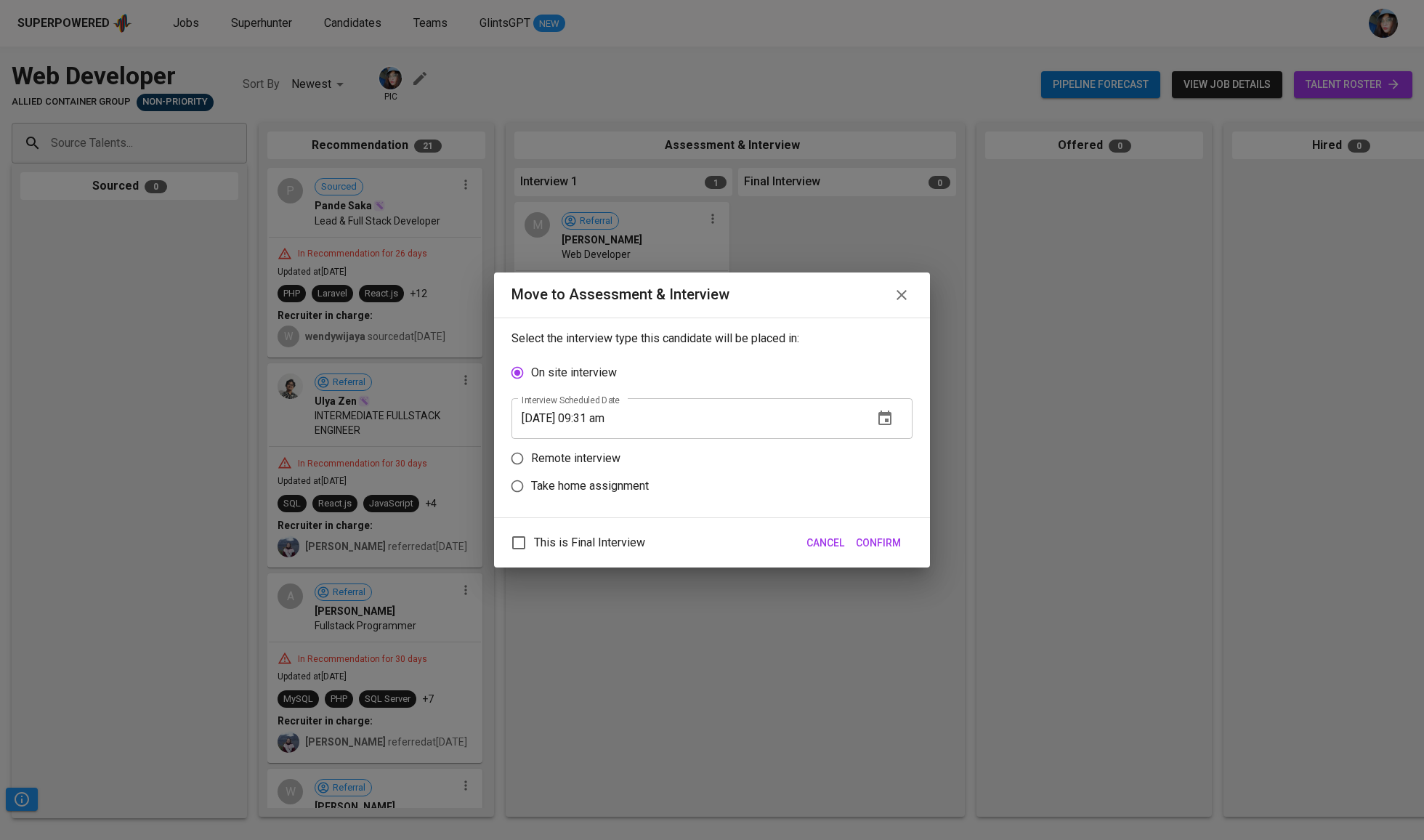
click at [610, 495] on p "Take home assignment" at bounding box center [589, 486] width 118 height 17
click at [531, 499] on input "Take home assignment" at bounding box center [517, 485] width 27 height 27
radio input "true"
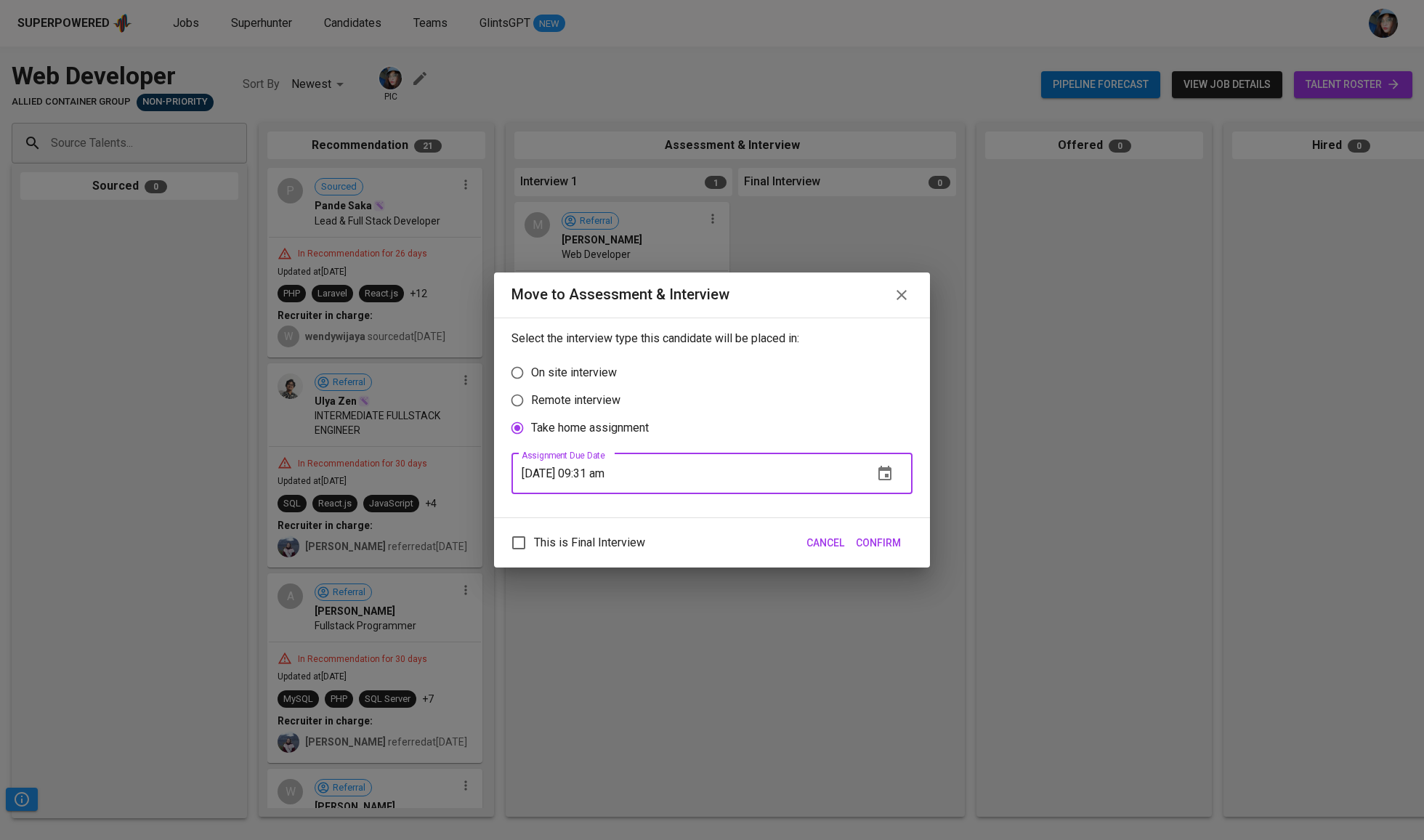
click at [590, 483] on input "[DATE] 09:31 am" at bounding box center [687, 473] width 350 height 41
type input "[DATE] 08:32 am"
click at [905, 553] on button "Confirm" at bounding box center [878, 543] width 57 height 26
